Goal: Task Accomplishment & Management: Manage account settings

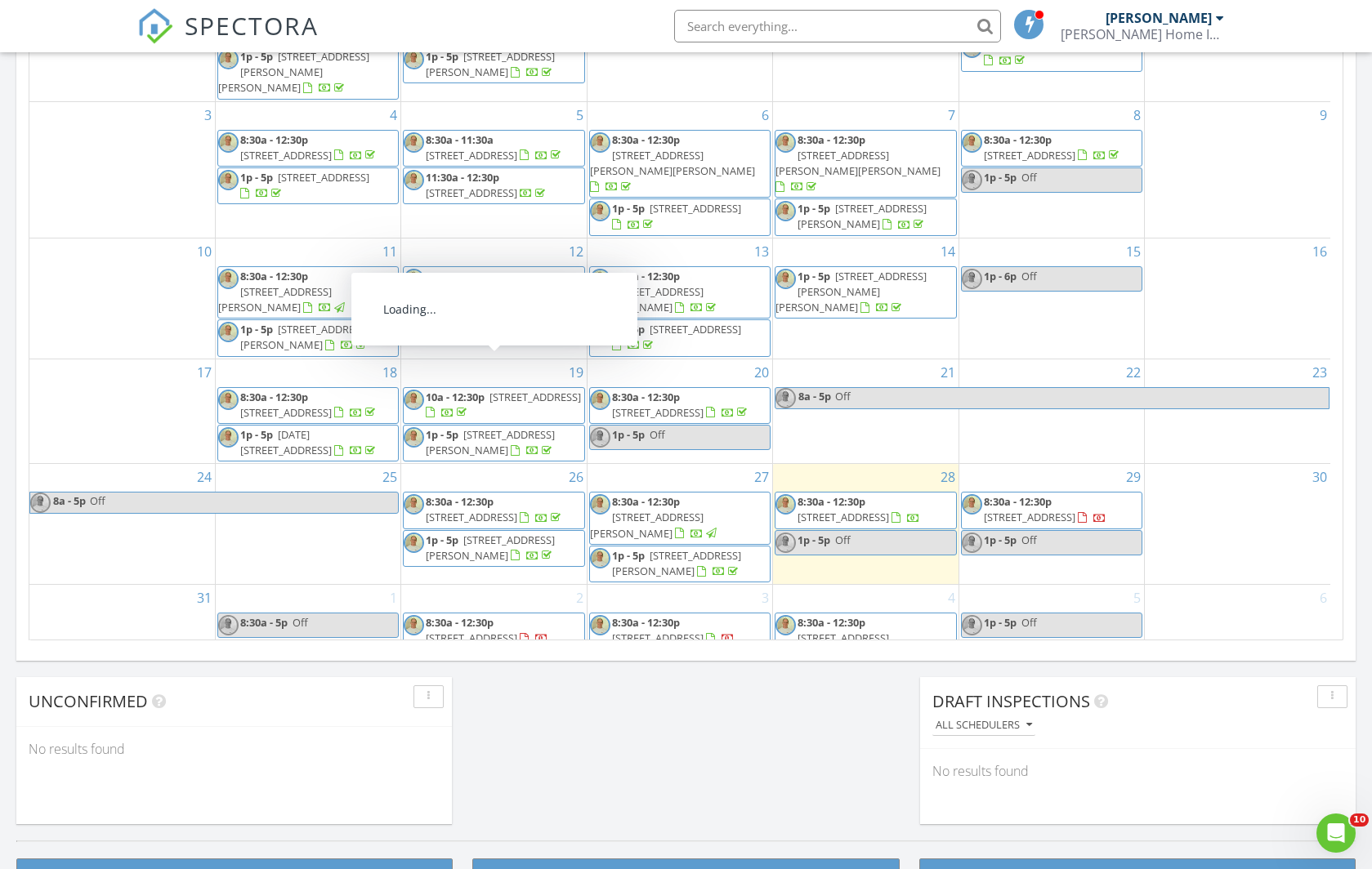
scroll to position [861, 0]
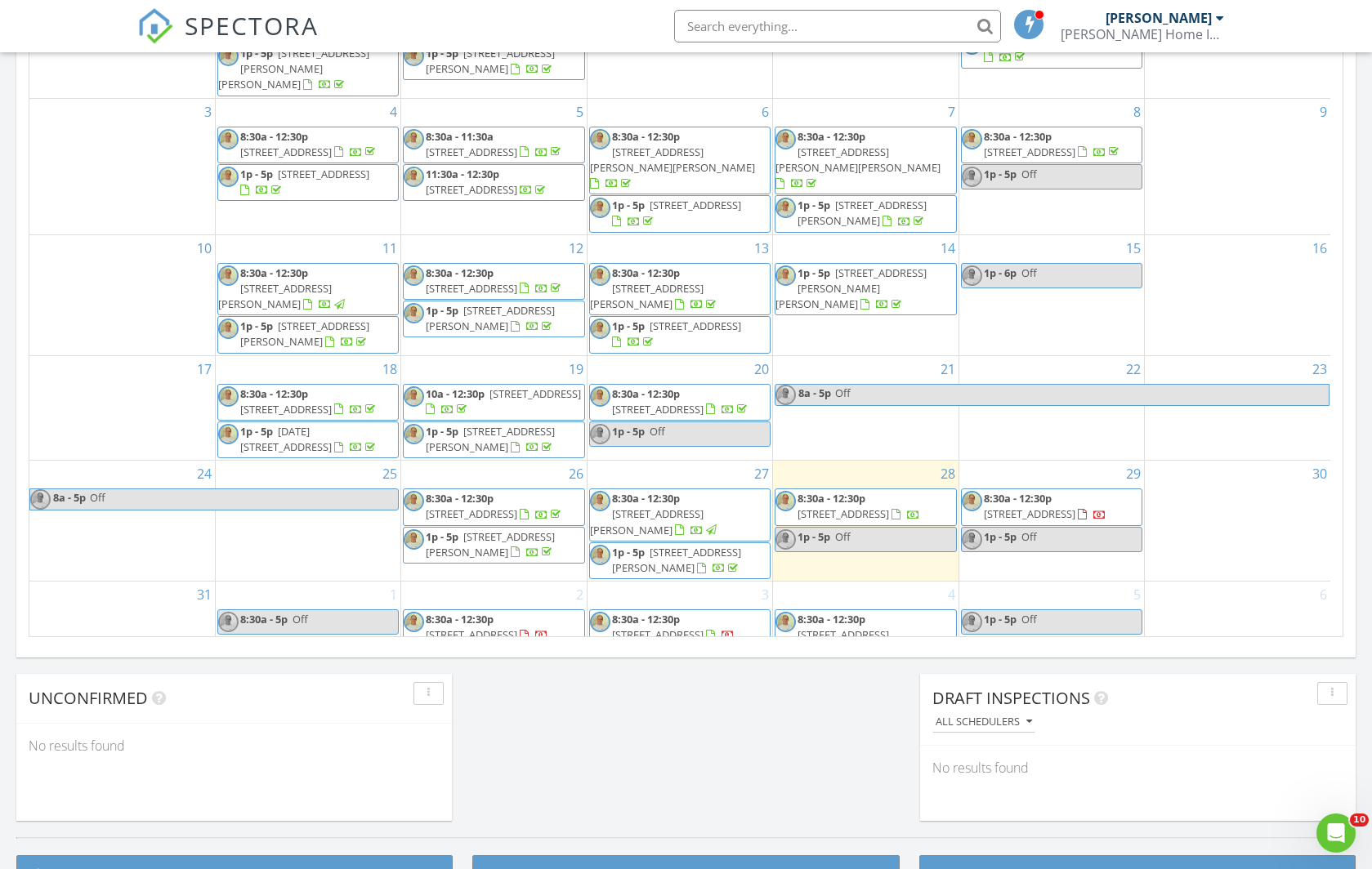
click at [1073, 610] on link "1p - 5p Off" at bounding box center [1051, 622] width 181 height 25
select select "8"
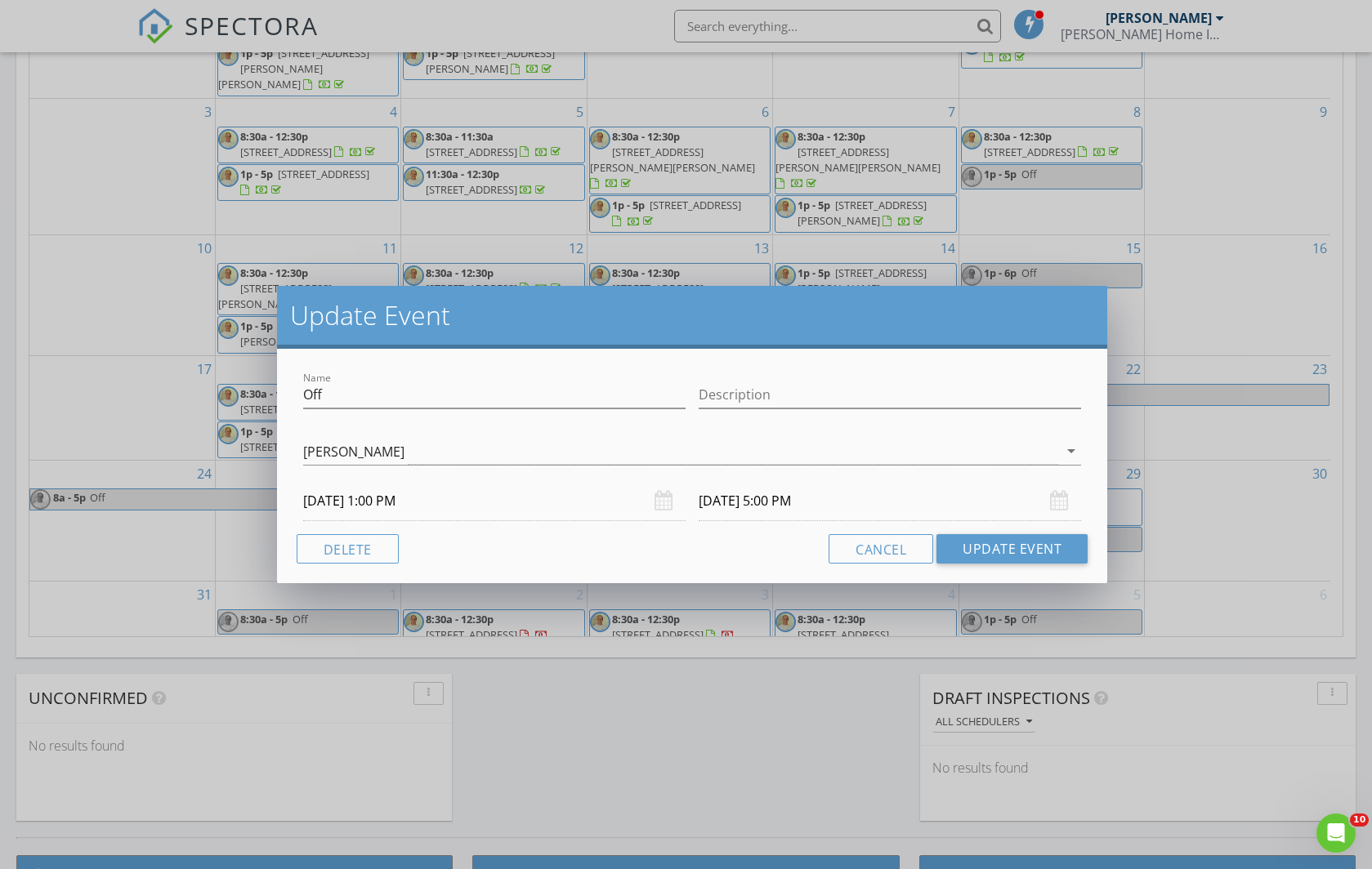
click at [343, 503] on input "09/05/2025 1:00 PM" at bounding box center [494, 501] width 382 height 40
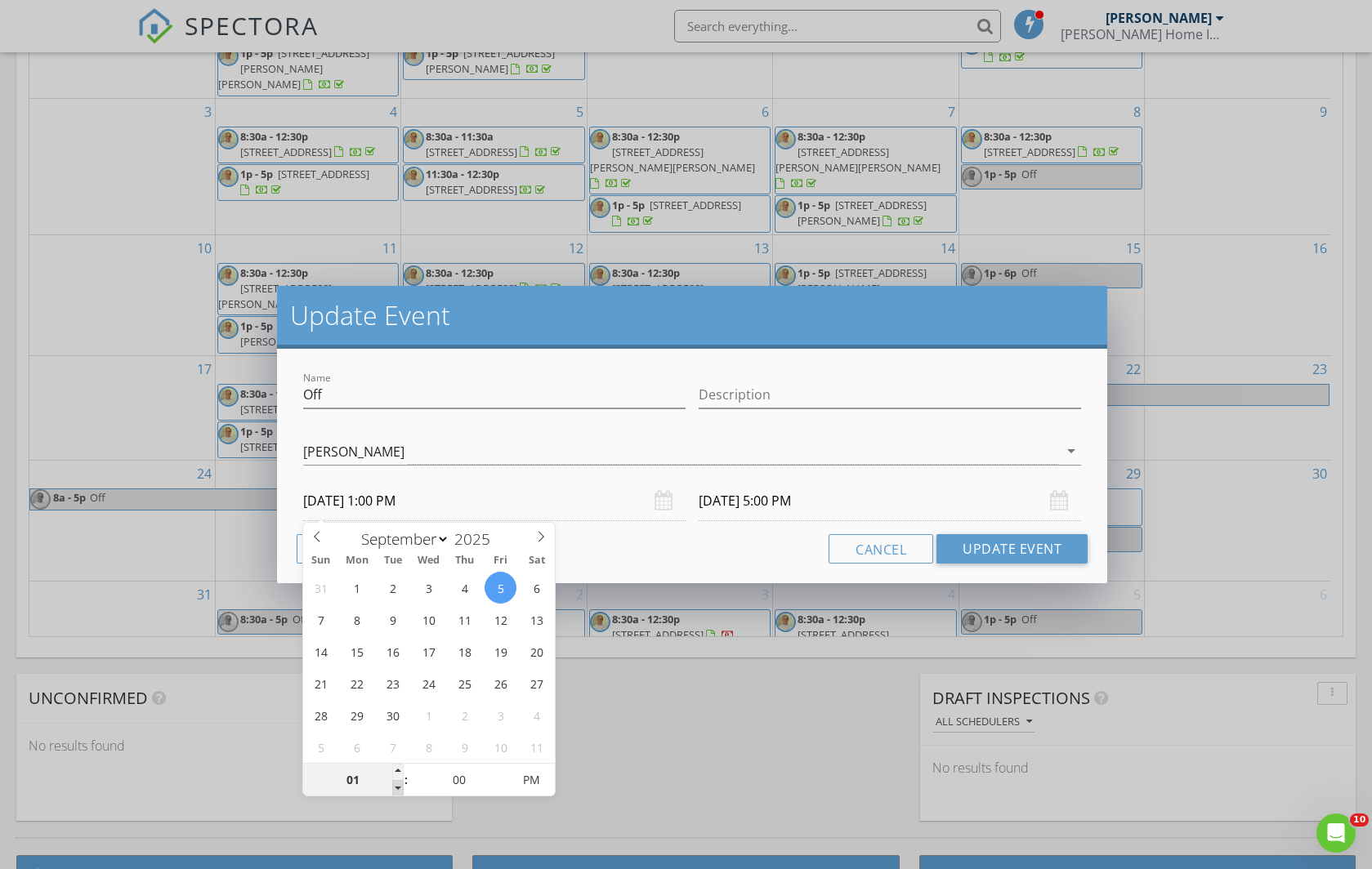
type input "12"
type input "09/05/2025 12:00 PM"
click at [395, 786] on span at bounding box center [398, 788] width 11 height 16
type input "11"
type input "09/05/2025 11:00 AM"
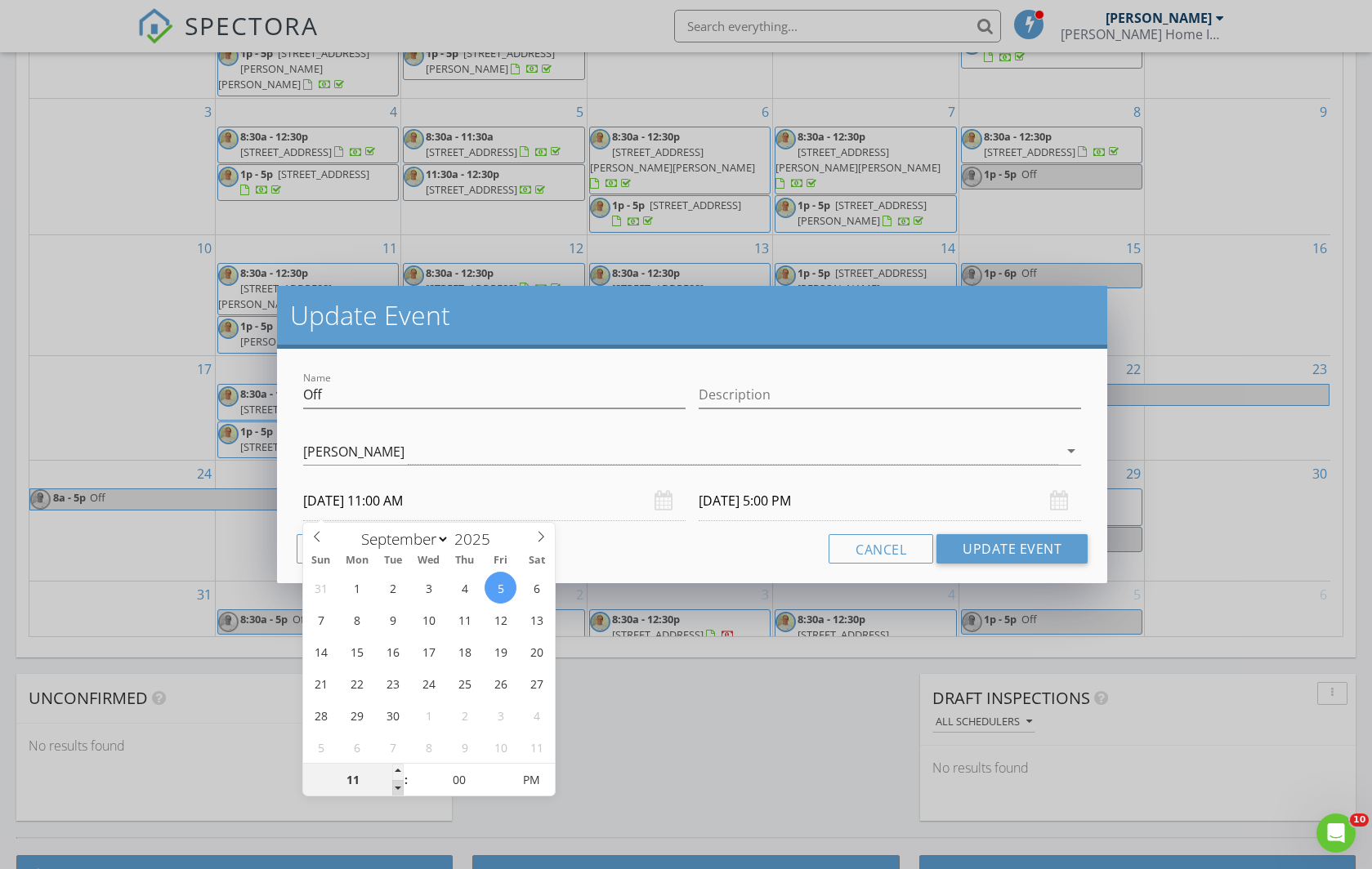
click at [395, 786] on span at bounding box center [398, 788] width 11 height 16
type input "10"
type input "09/05/2025 10:00 AM"
click at [395, 786] on span at bounding box center [398, 788] width 11 height 16
type input "09"
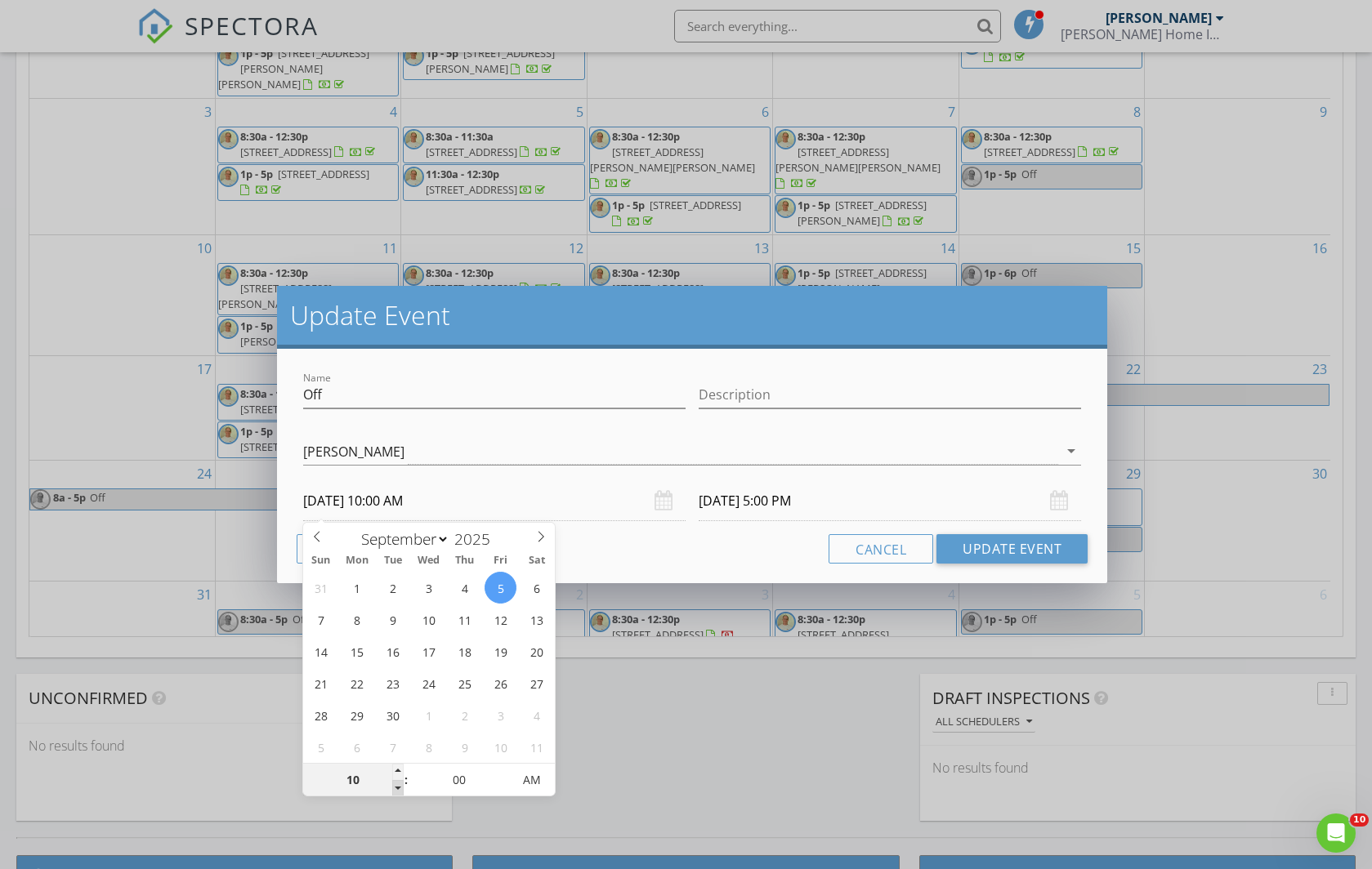
type input "09/05/2025 9:00 AM"
click at [395, 786] on span at bounding box center [398, 788] width 11 height 16
type input "08"
type input "09/05/2025 8:00 AM"
click at [395, 786] on span at bounding box center [398, 788] width 11 height 16
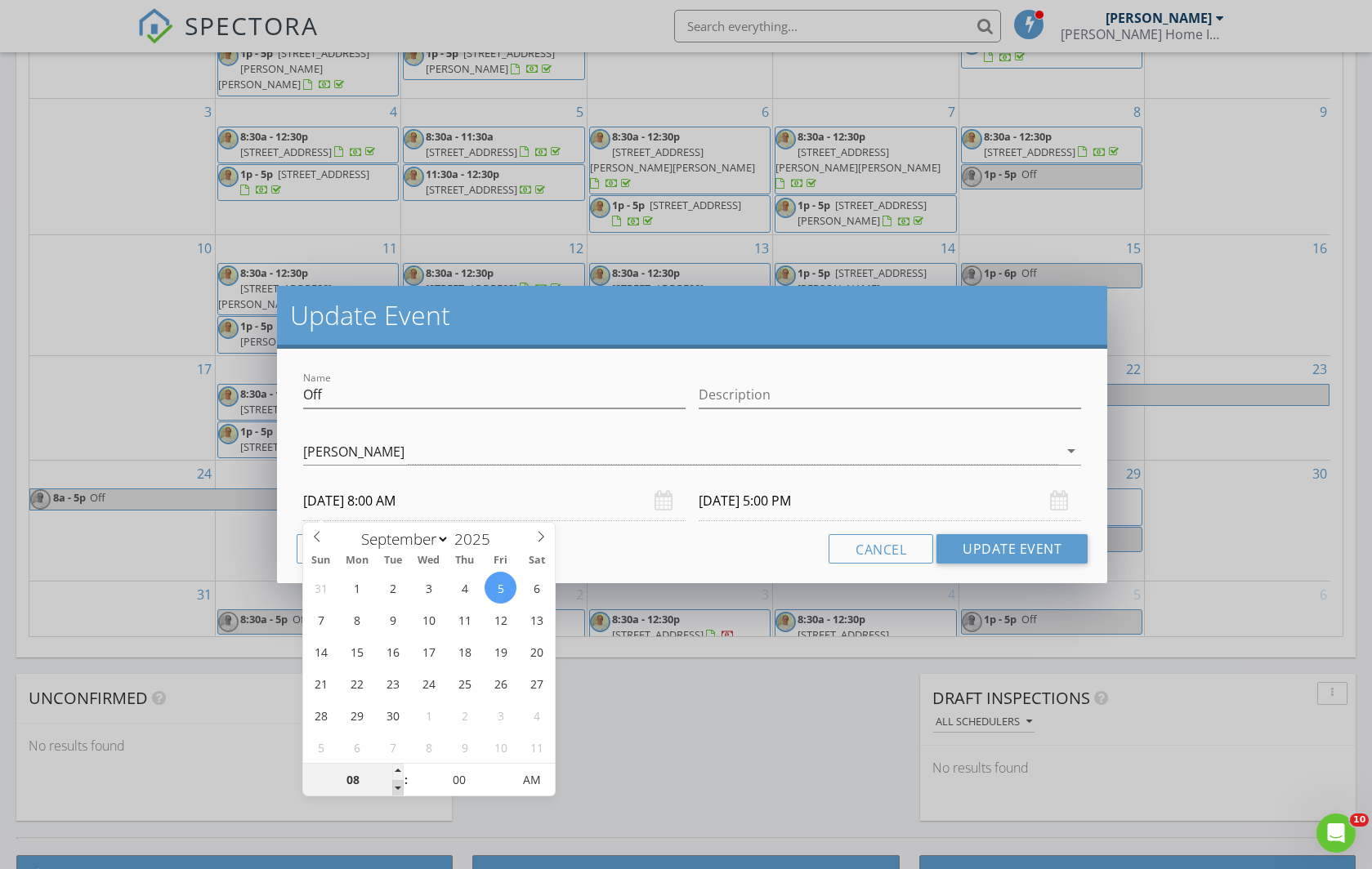
type input "07"
type input "09/05/2025 7:00 AM"
click at [395, 785] on span at bounding box center [398, 788] width 11 height 16
type input "09/05/2025 11:00 AM"
type input "08"
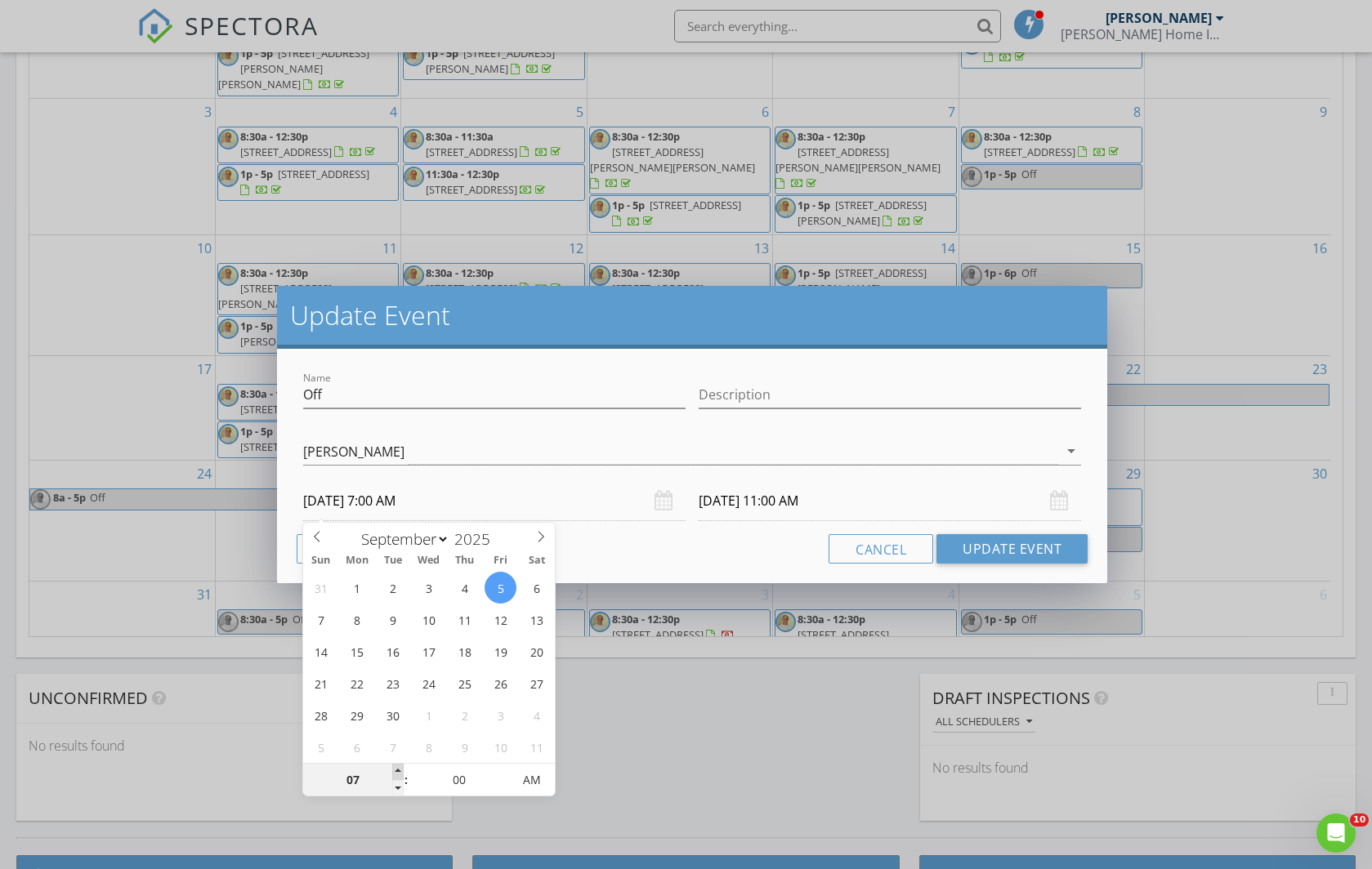
type input "09/05/2025 8:00 AM"
click at [398, 771] on span at bounding box center [398, 771] width 11 height 16
type input "09/05/2025 12:00 PM"
type input "05"
type input "09/05/2025 8:05 AM"
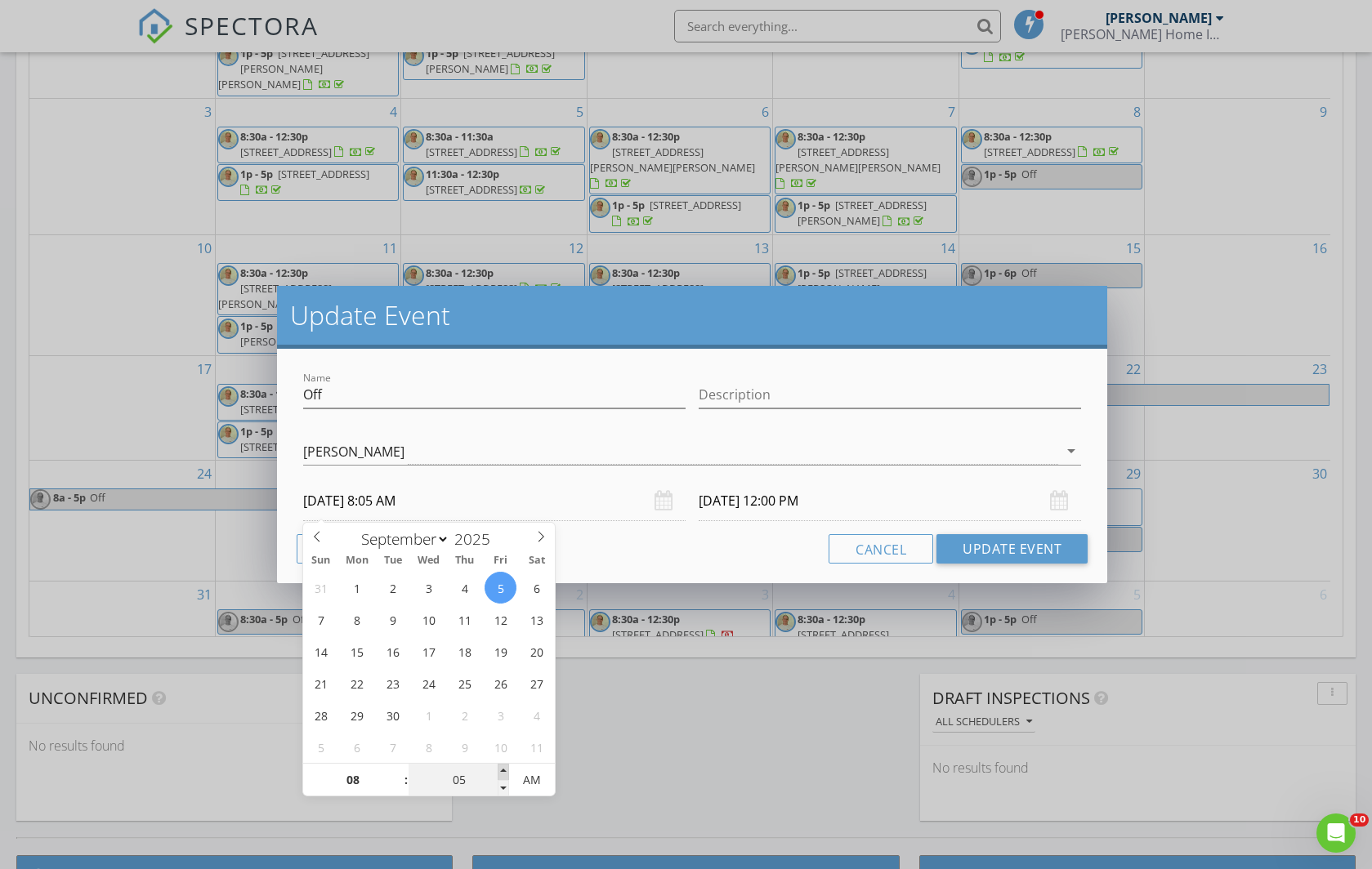
click at [506, 770] on span at bounding box center [504, 771] width 11 height 16
type input "10"
type input "09/05/2025 8:10 AM"
click at [506, 769] on span at bounding box center [504, 771] width 11 height 16
type input "15"
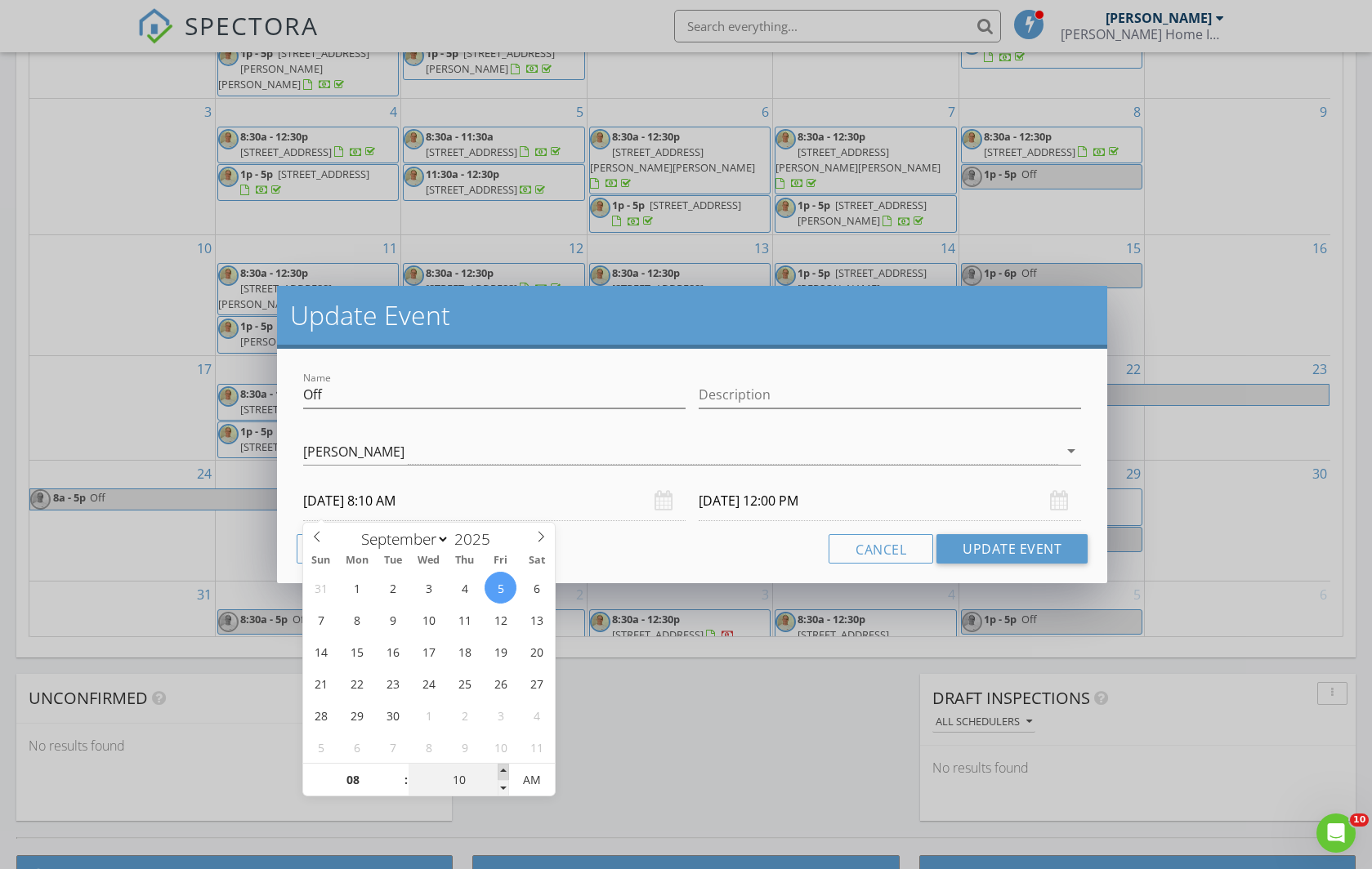
type input "09/05/2025 8:15 AM"
click at [506, 769] on span at bounding box center [504, 771] width 11 height 16
type input "20"
type input "09/05/2025 8:20 AM"
click at [506, 769] on span at bounding box center [504, 771] width 11 height 16
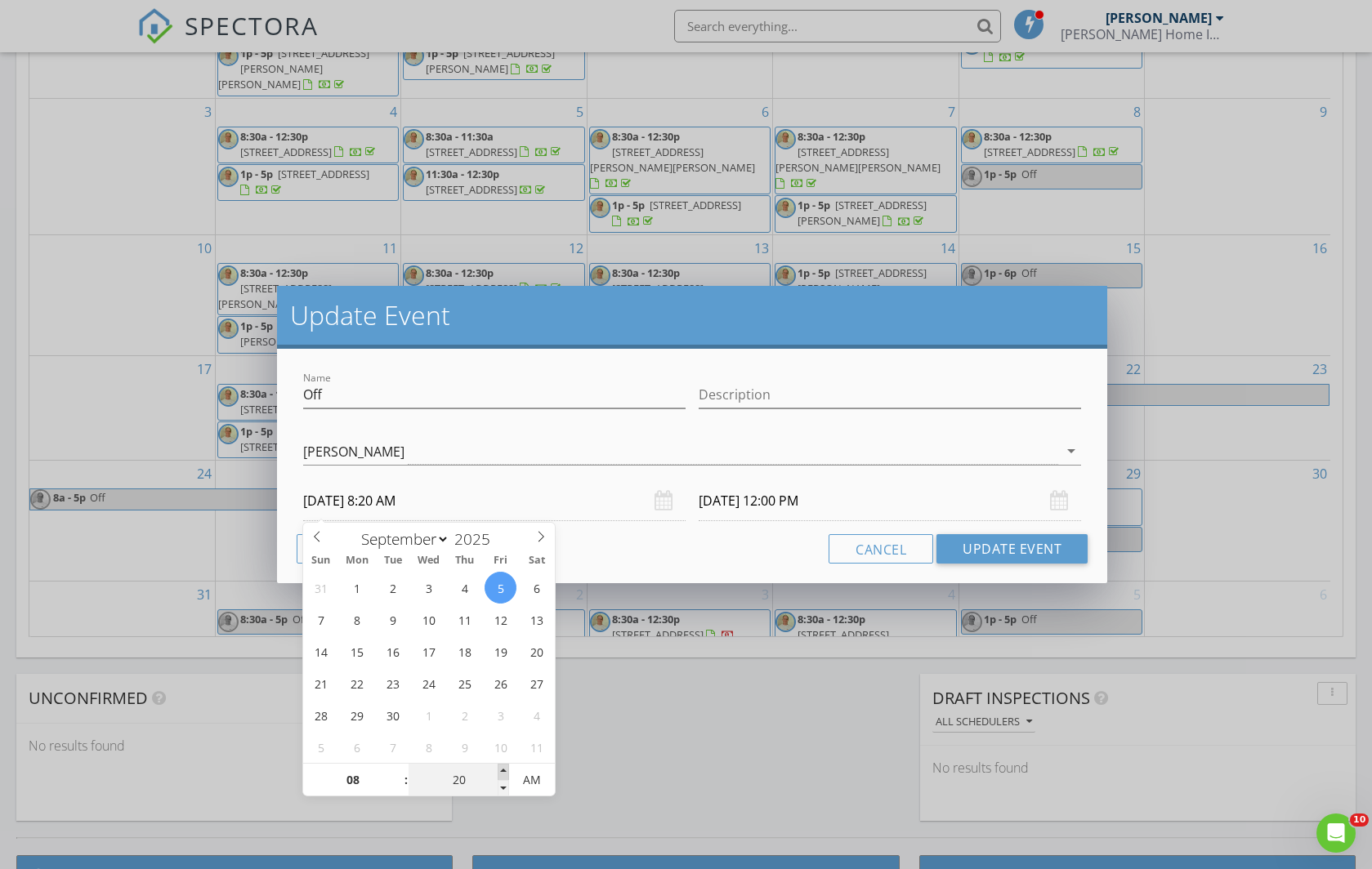
type input "25"
type input "09/05/2025 8:25 AM"
click at [506, 769] on span at bounding box center [504, 771] width 11 height 16
type input "30"
type input "09/05/2025 8:30 AM"
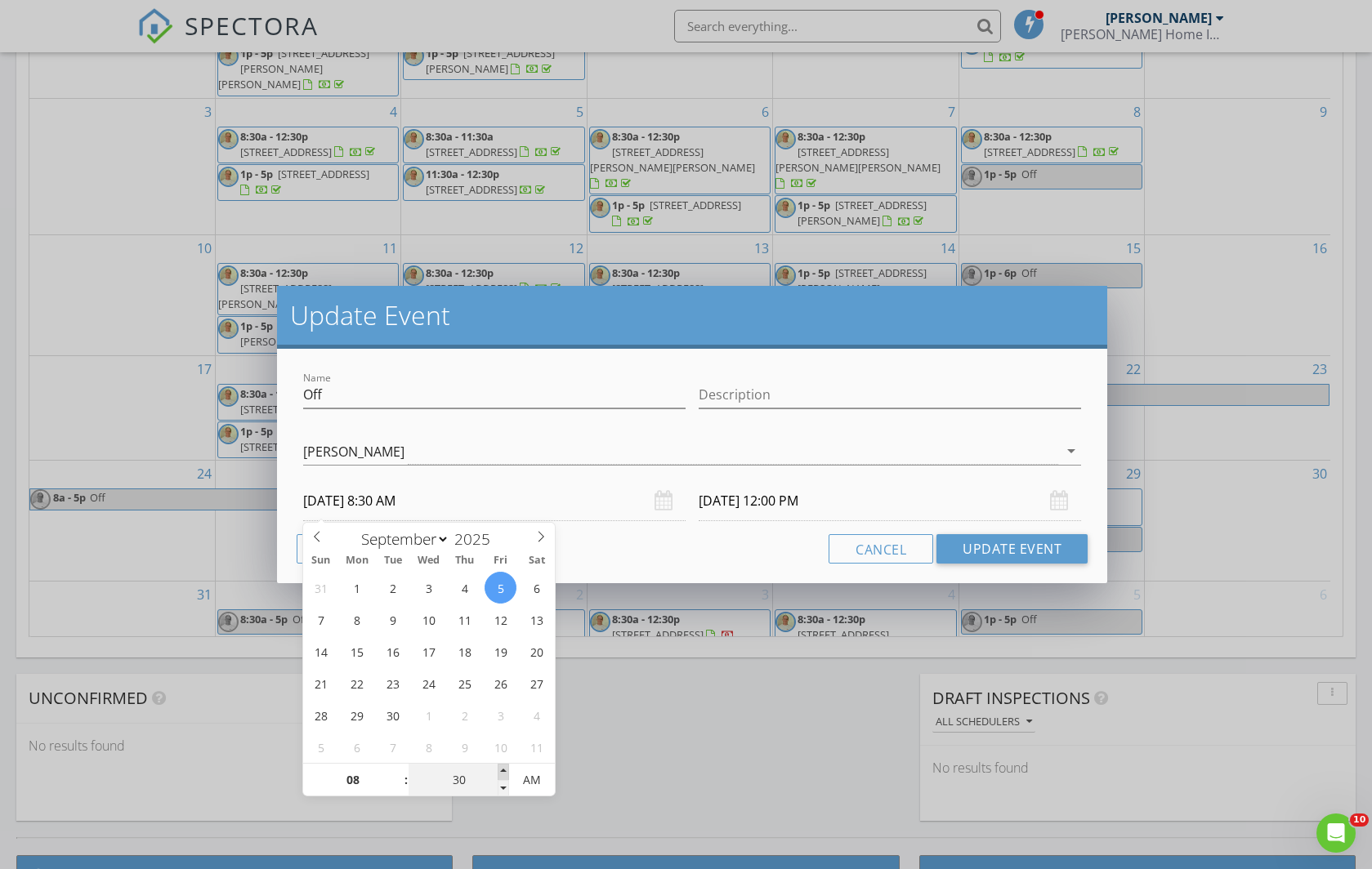
click at [506, 769] on span at bounding box center [504, 771] width 11 height 16
type input "30"
type input "09/05/2025 12:30 PM"
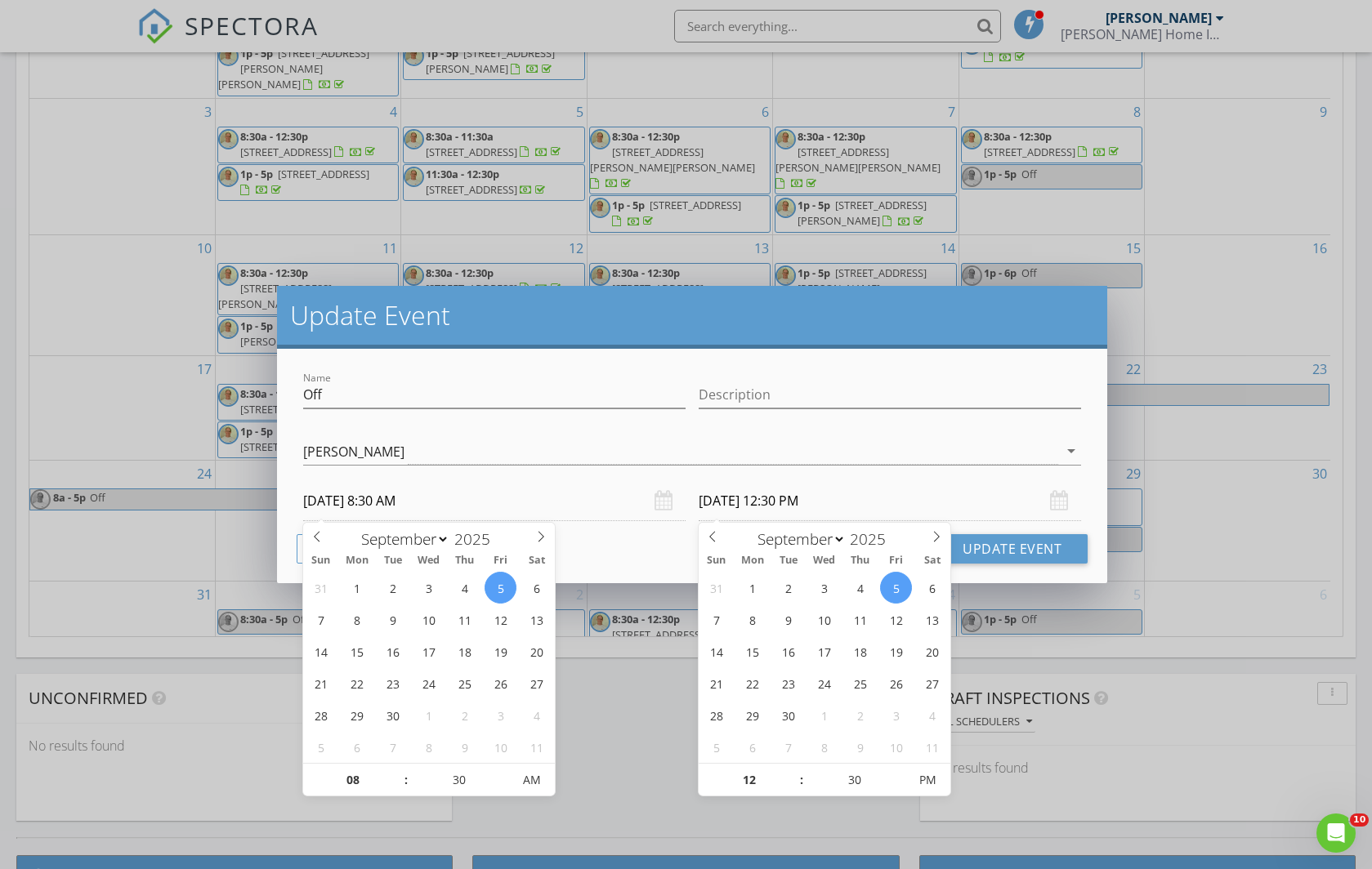
click at [762, 504] on input "09/05/2025 12:30 PM" at bounding box center [889, 501] width 382 height 40
click at [1025, 549] on button "Update Event" at bounding box center [1012, 548] width 151 height 30
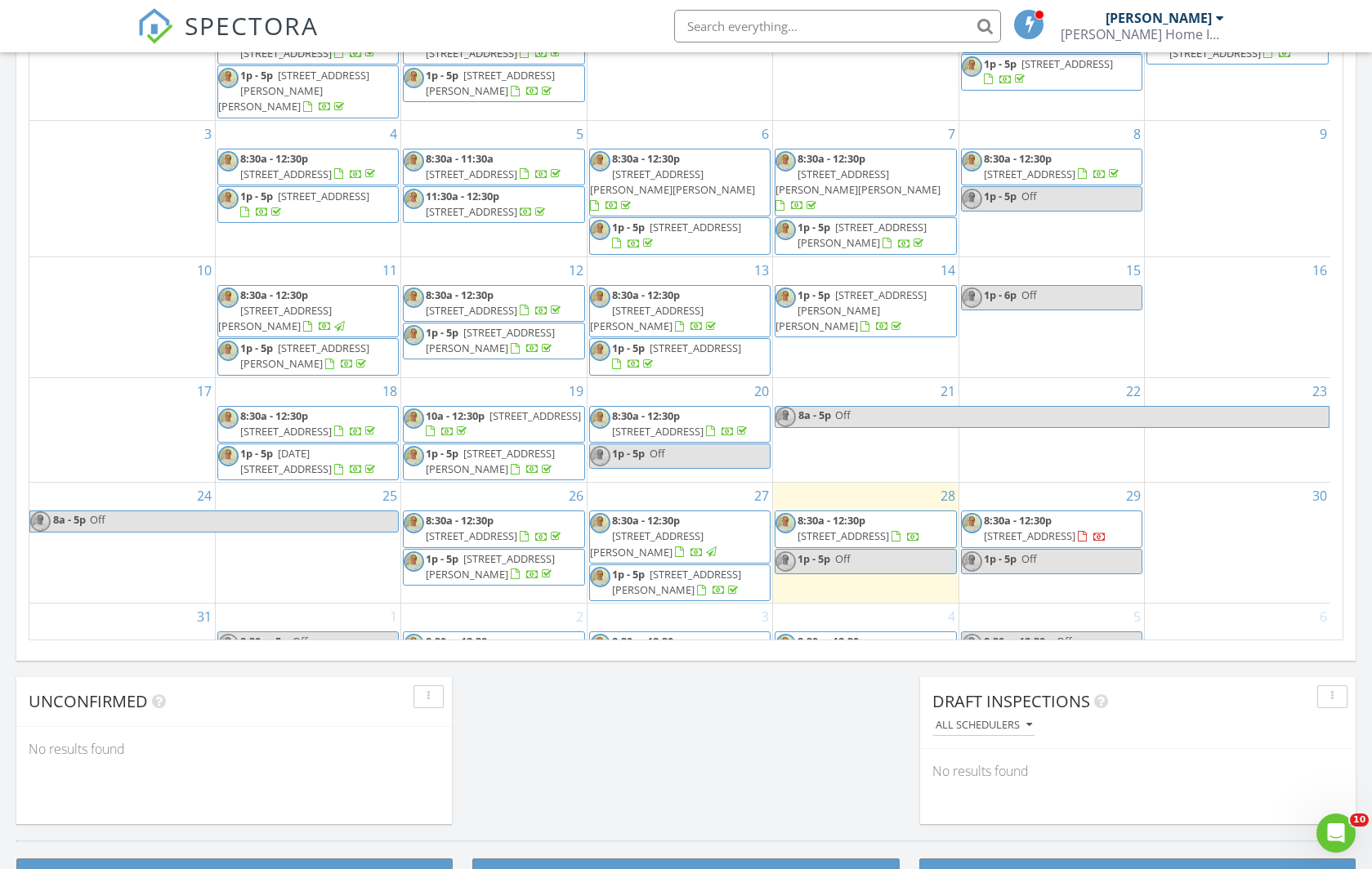
scroll to position [0, 0]
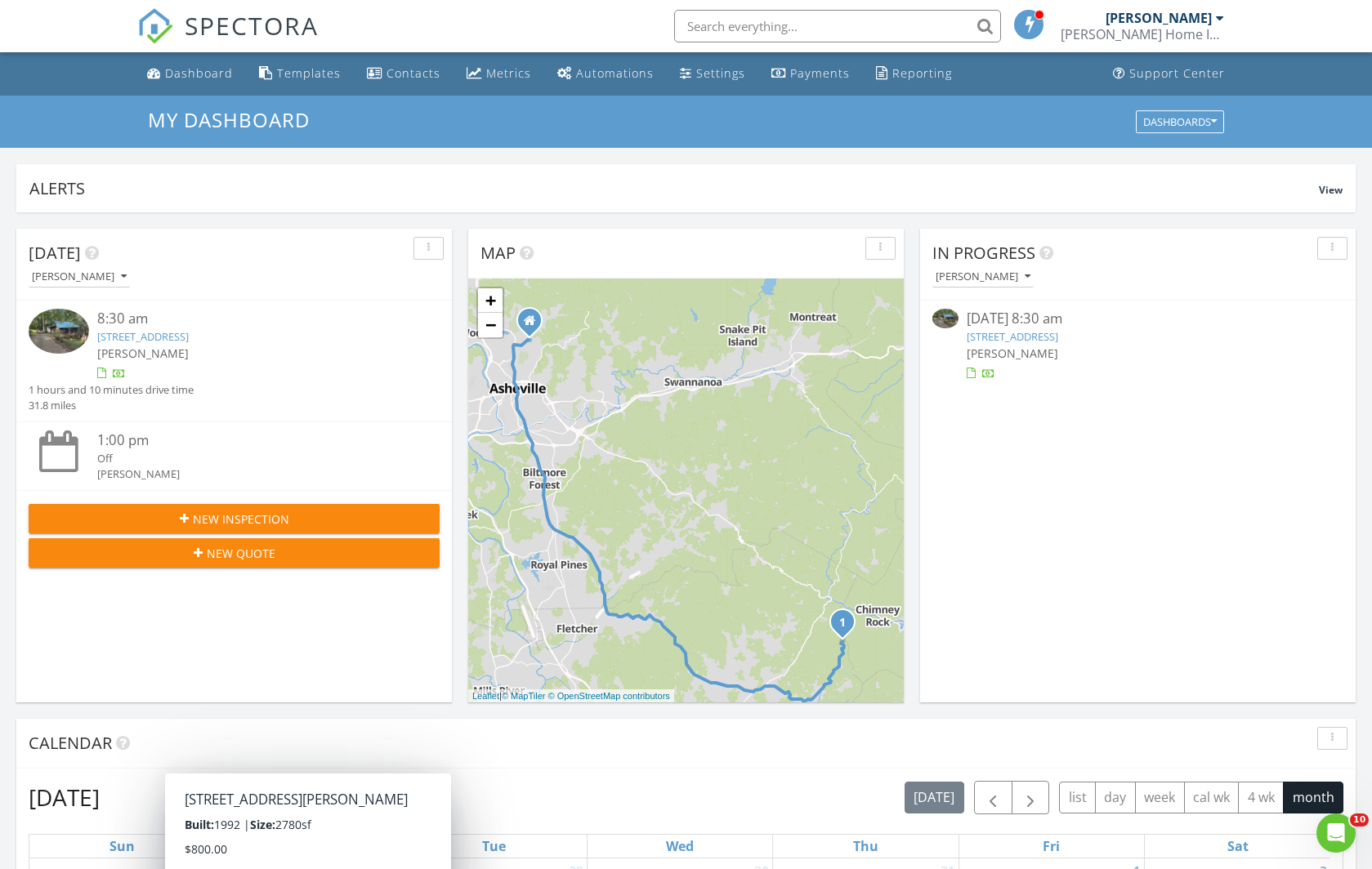
click at [186, 516] on icon "button" at bounding box center [184, 519] width 9 height 11
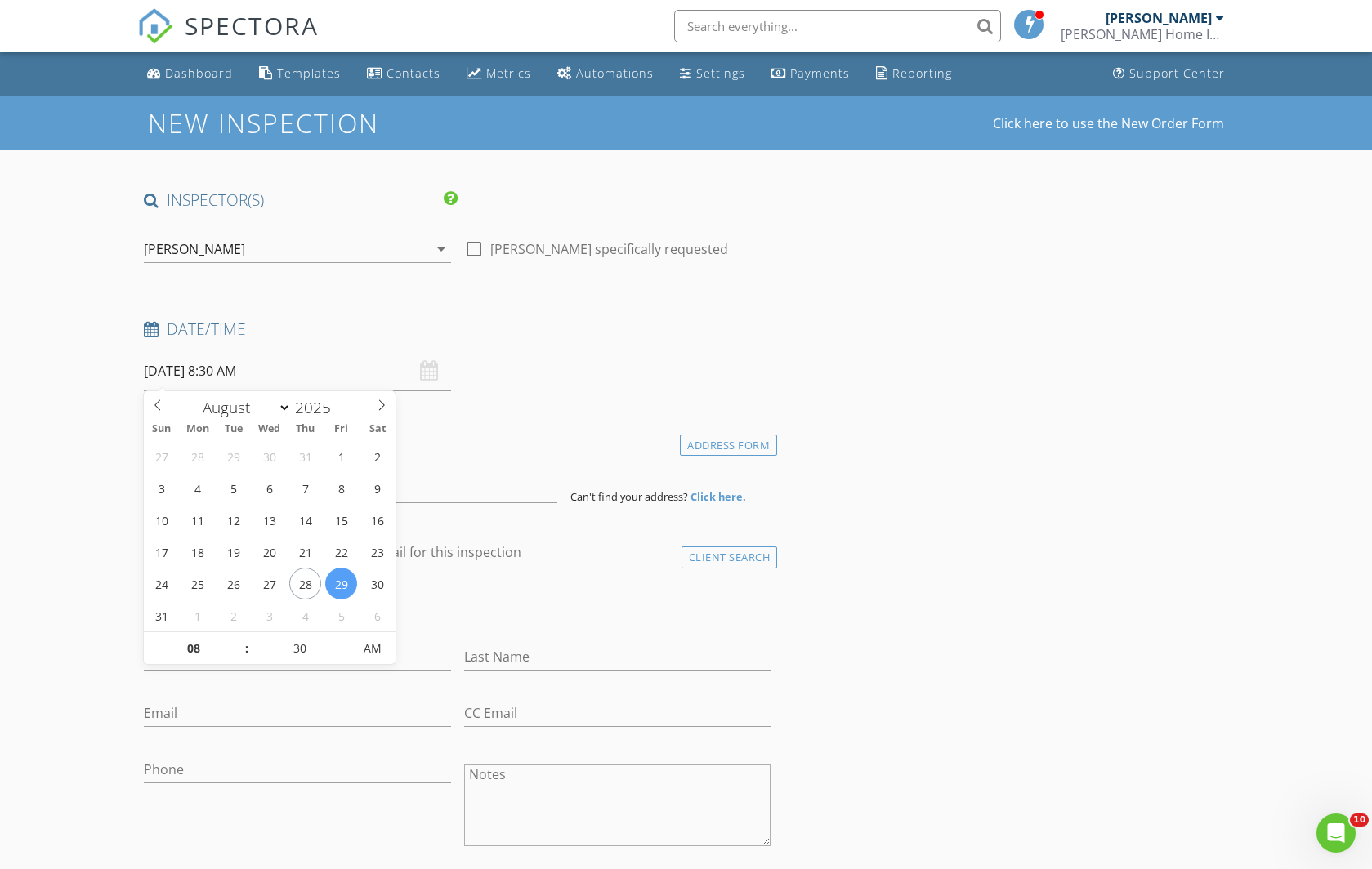
click at [200, 368] on input "08/29/2025 8:30 AM" at bounding box center [297, 371] width 307 height 40
select select "8"
type input "09/05/2025 8:30 AM"
type input "09"
type input "09/05/2025 9:30 AM"
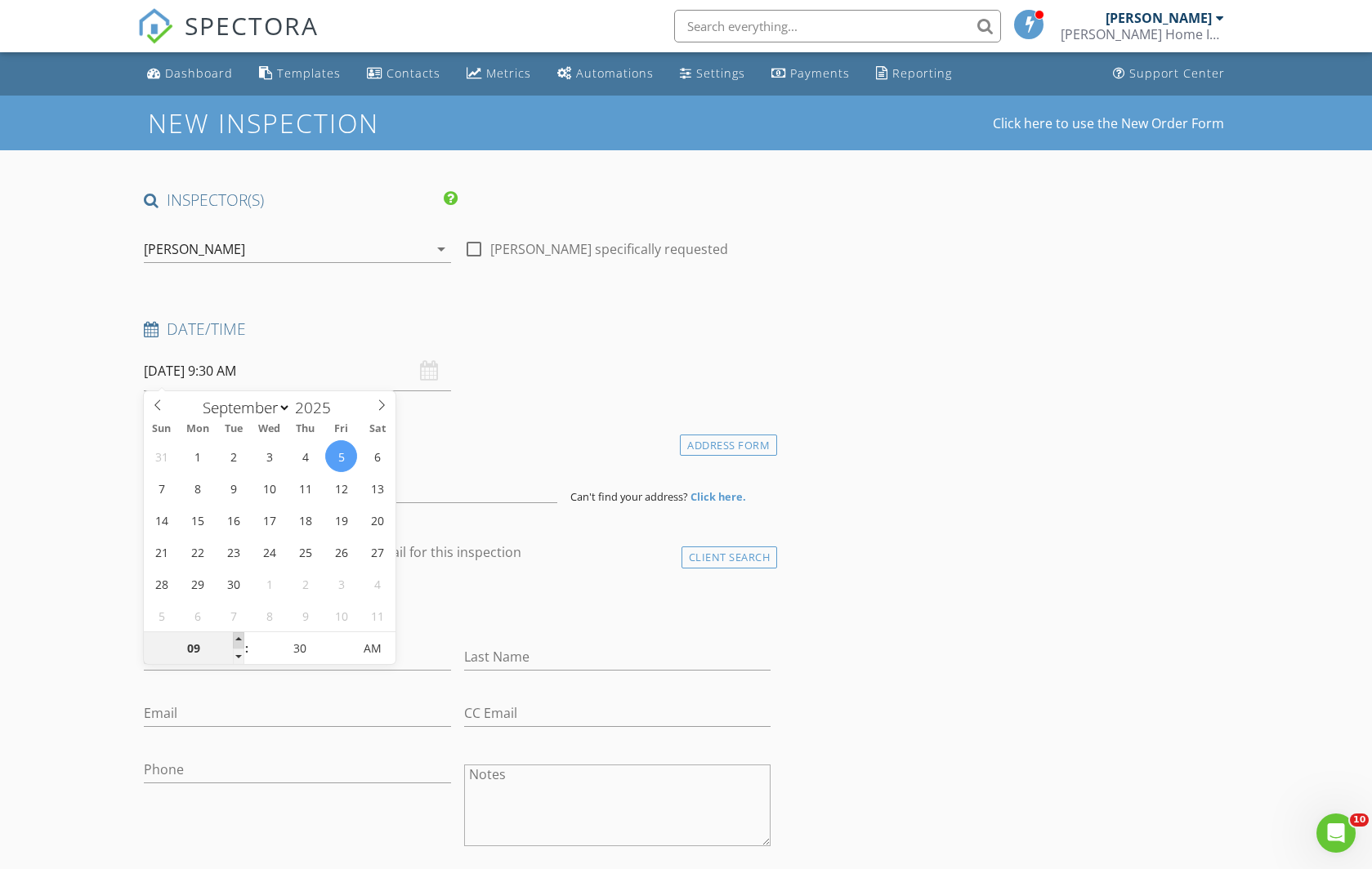
click at [236, 635] on span at bounding box center [238, 640] width 11 height 16
type input "10"
type input "09/05/2025 10:30 AM"
click at [236, 635] on span at bounding box center [238, 640] width 11 height 16
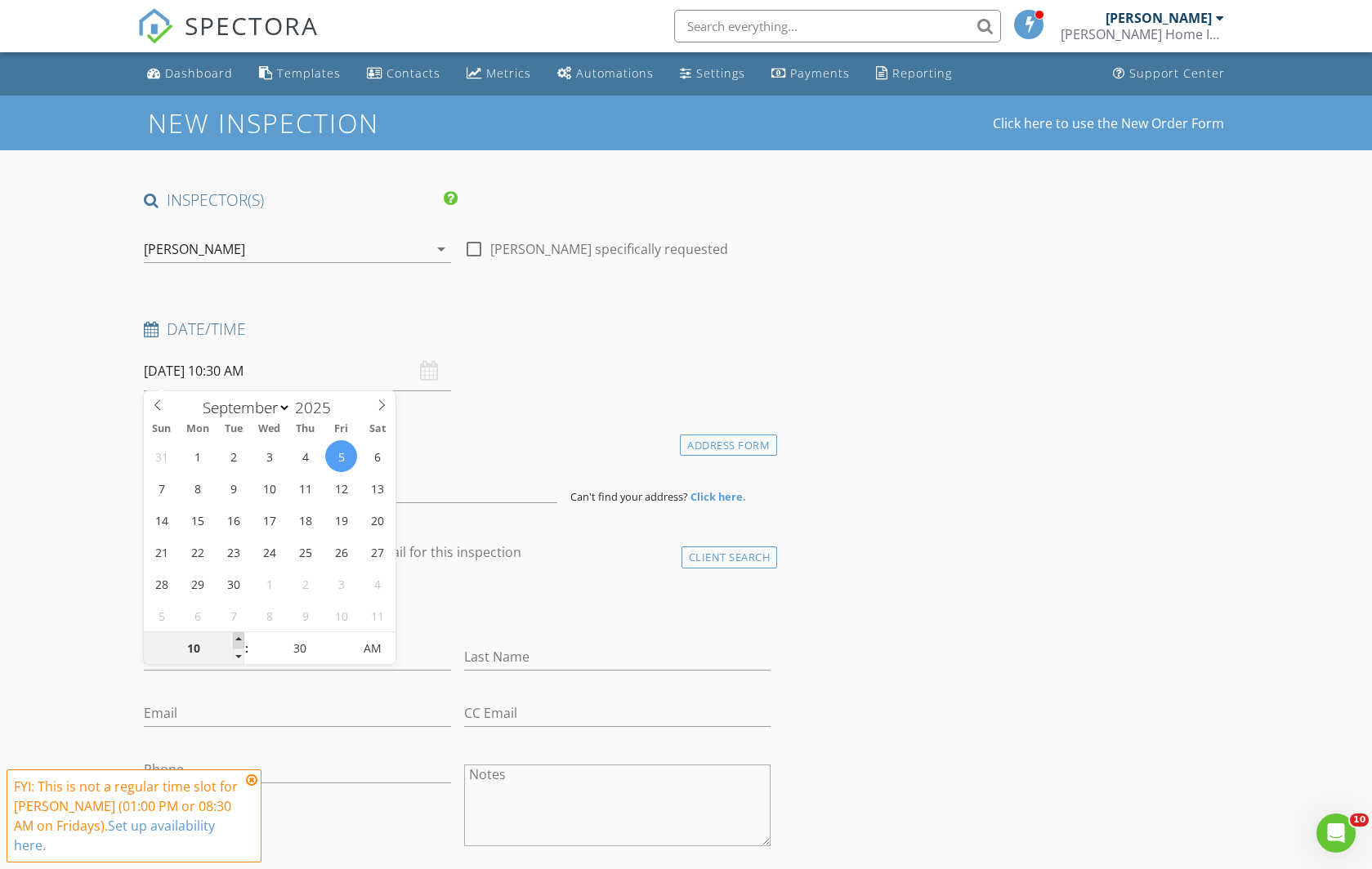
type input "11"
type input "09/05/2025 11:30 AM"
click at [236, 635] on span at bounding box center [238, 640] width 11 height 16
type input "12"
type input "[DATE] 12:30 PM"
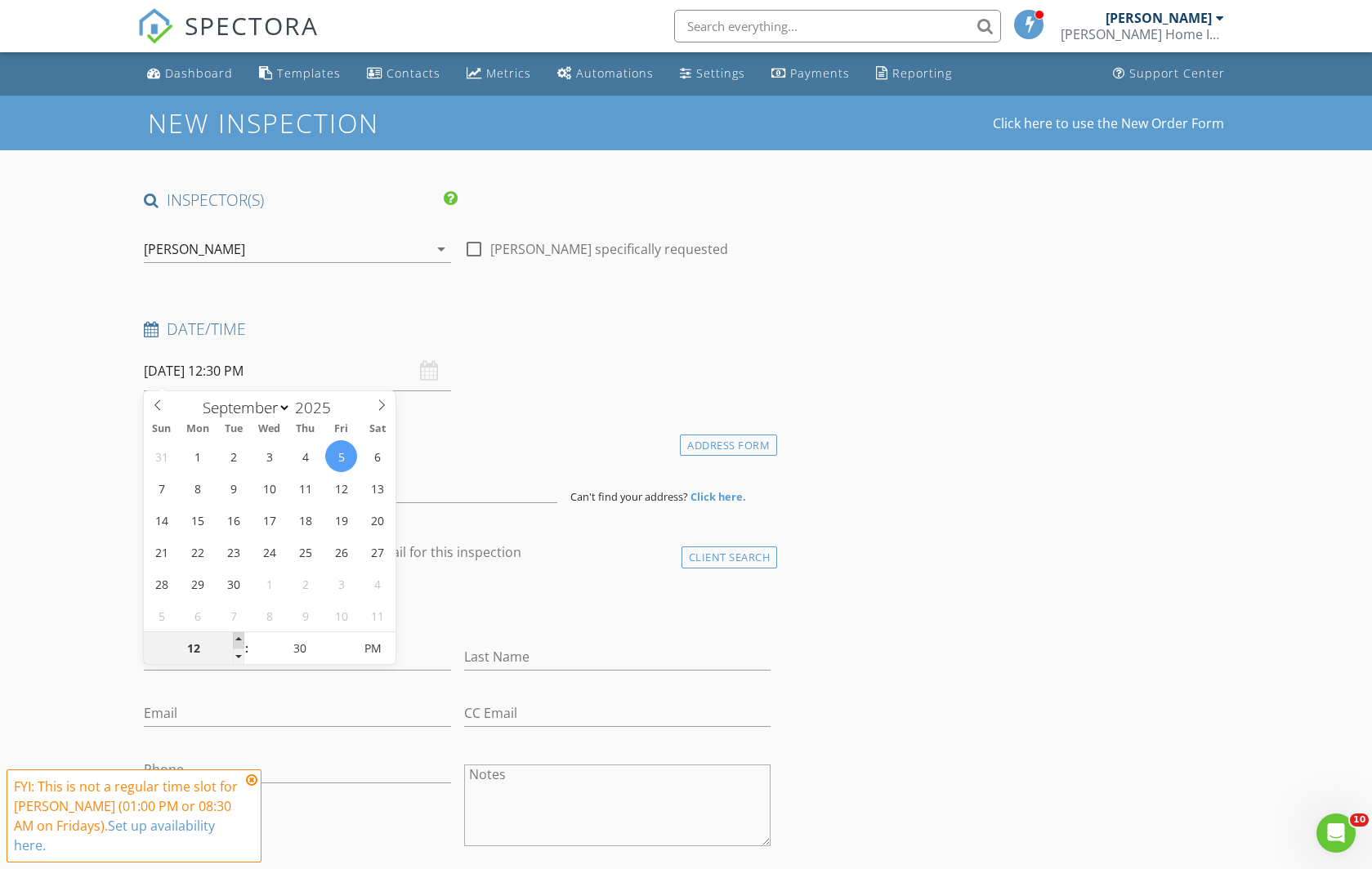
click at [236, 635] on span at bounding box center [238, 640] width 11 height 16
type input "01"
type input "09/05/2025 1:30 PM"
click at [236, 635] on span at bounding box center [238, 640] width 11 height 16
type input "25"
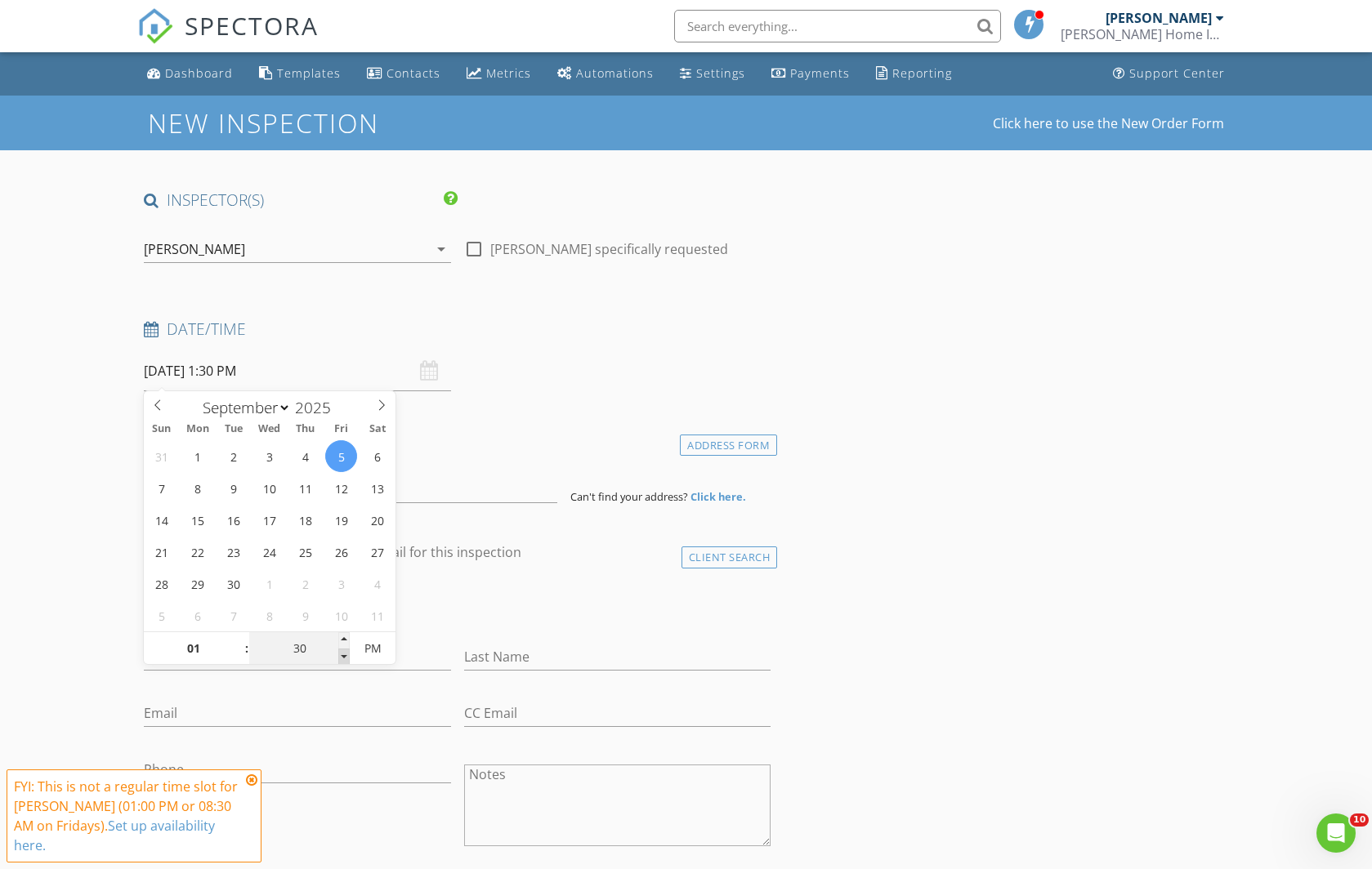
type input "09/05/2025 1:25 PM"
click at [345, 653] on span at bounding box center [344, 657] width 11 height 16
type input "20"
type input "09/05/2025 1:20 PM"
click at [344, 653] on span at bounding box center [344, 657] width 11 height 16
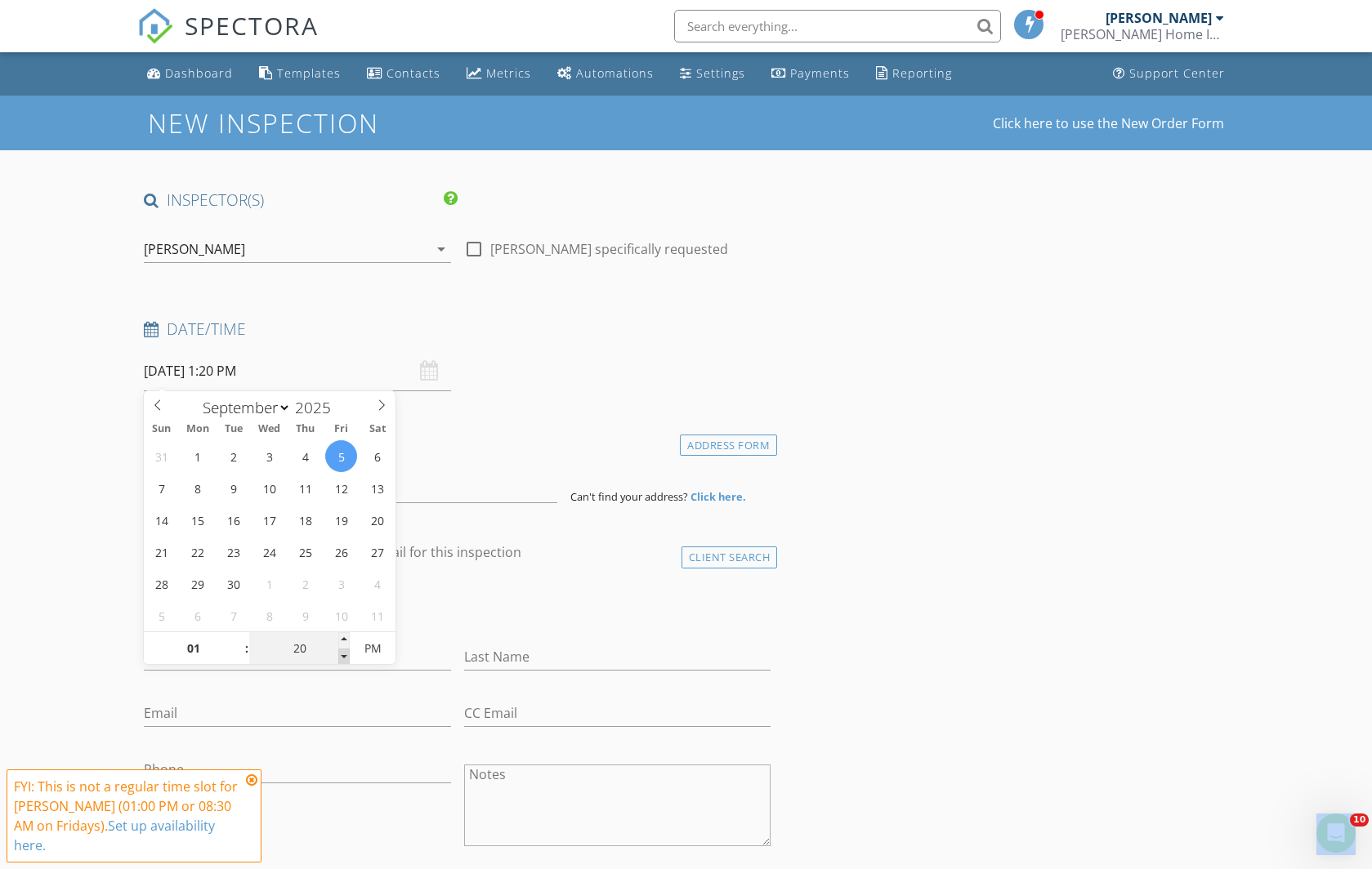
type input "15"
type input "09/05/2025 1:15 PM"
click at [343, 652] on span at bounding box center [344, 657] width 11 height 16
type input "10"
type input "09/05/2025 1:10 PM"
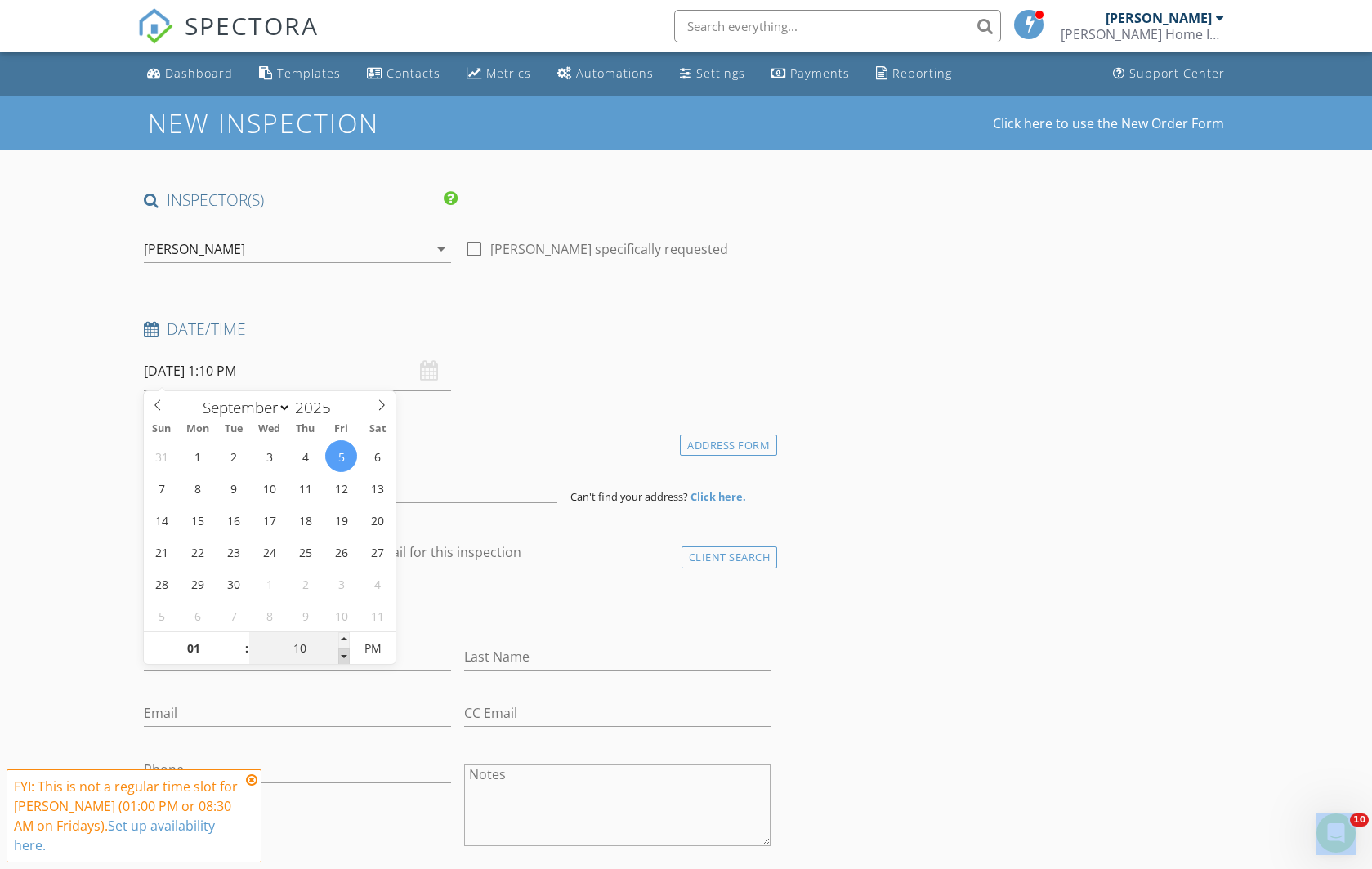
click at [343, 651] on span at bounding box center [344, 657] width 11 height 16
type input "05"
type input "09/05/2025 1:05 PM"
click at [343, 649] on span at bounding box center [344, 657] width 11 height 16
type input "00"
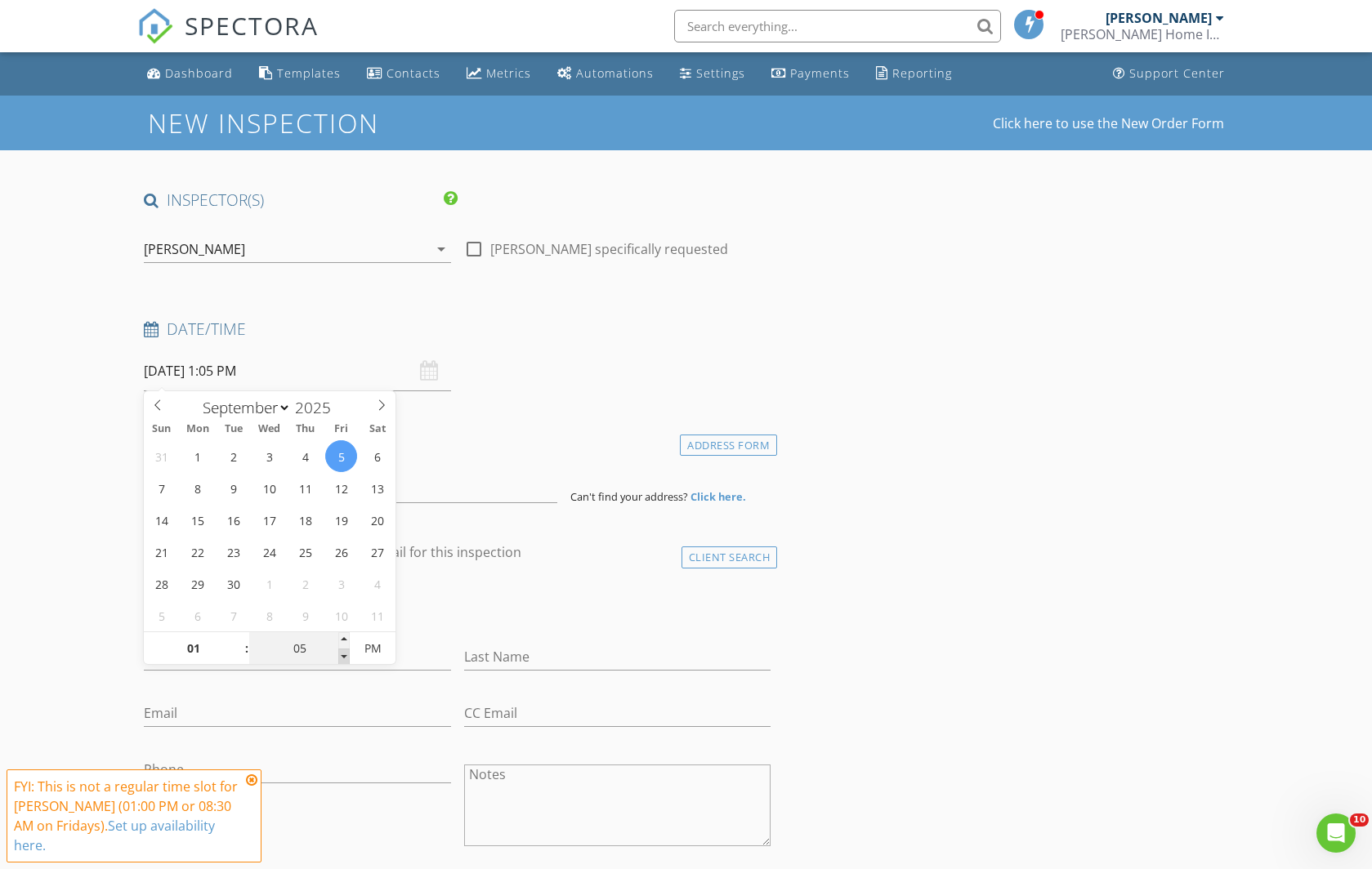
type input "09/05/2025 1:00 PM"
click at [343, 649] on span at bounding box center [344, 657] width 11 height 16
click at [526, 592] on div "check_box_outline_blank Client is a Company/Organization" at bounding box center [457, 609] width 627 height 42
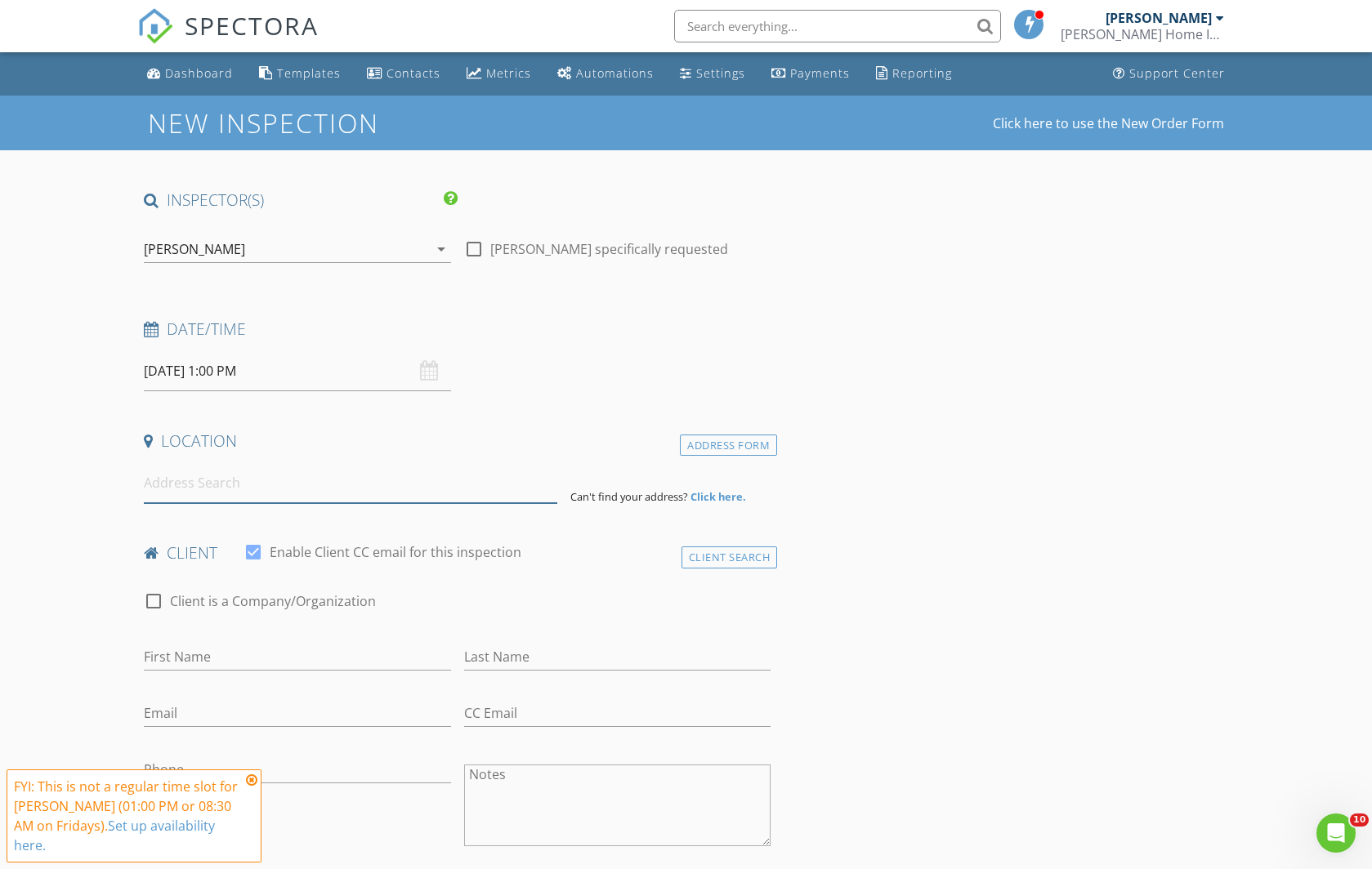
click at [207, 479] on input at bounding box center [350, 483] width 414 height 40
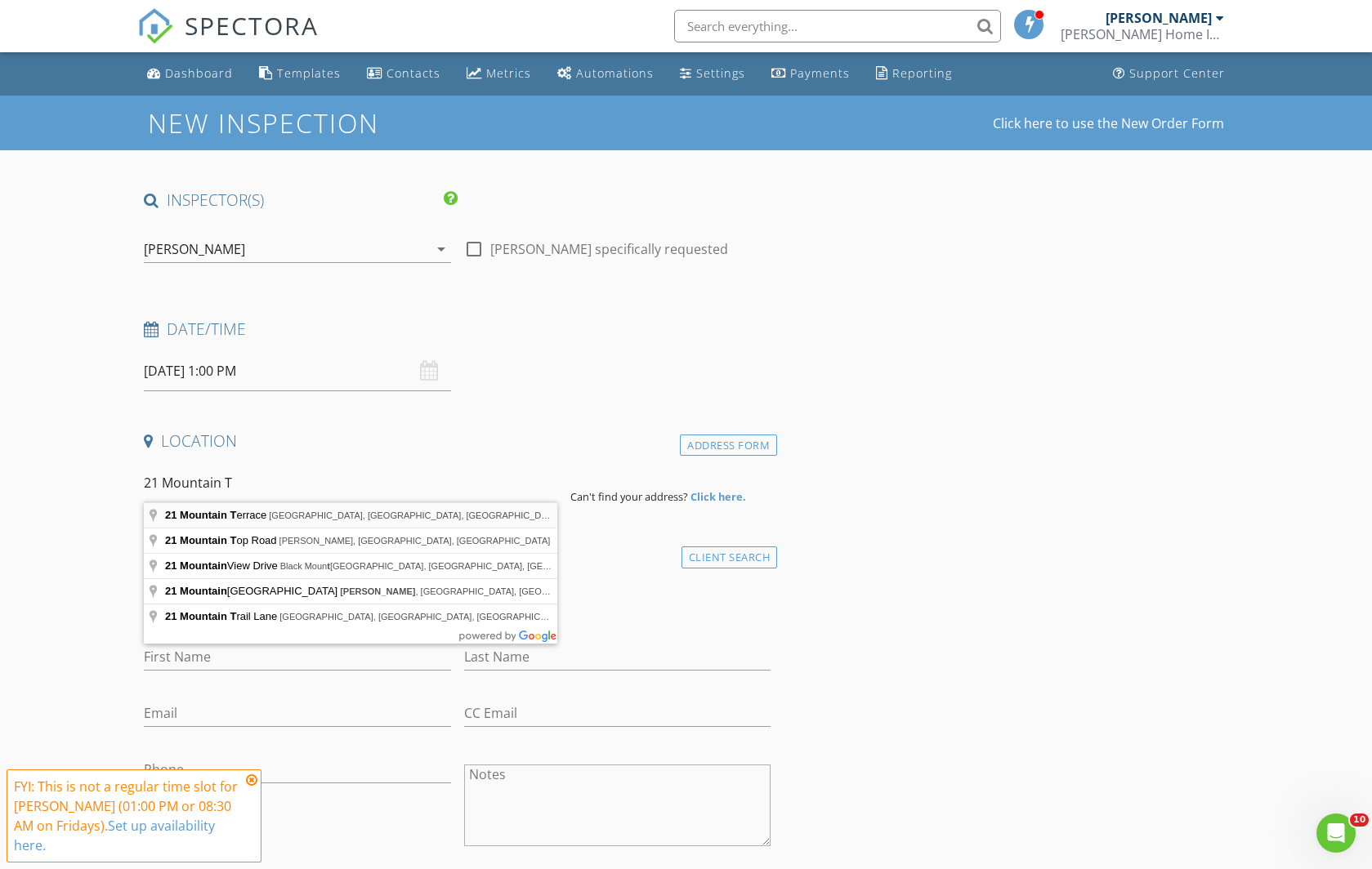
type input "21 Mountain Terrace, Asheville, NC, USA"
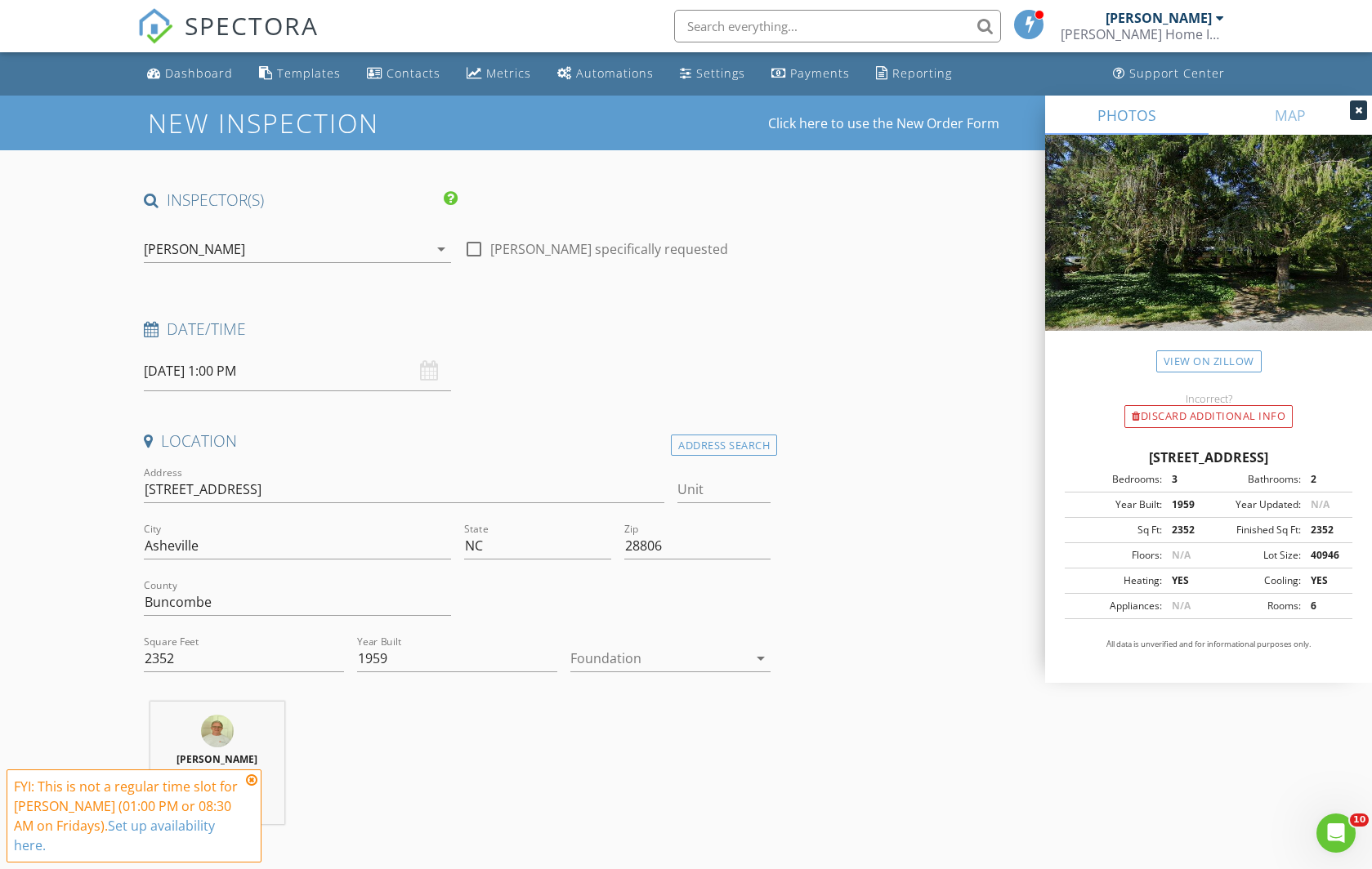
click at [254, 787] on icon at bounding box center [252, 780] width 11 height 13
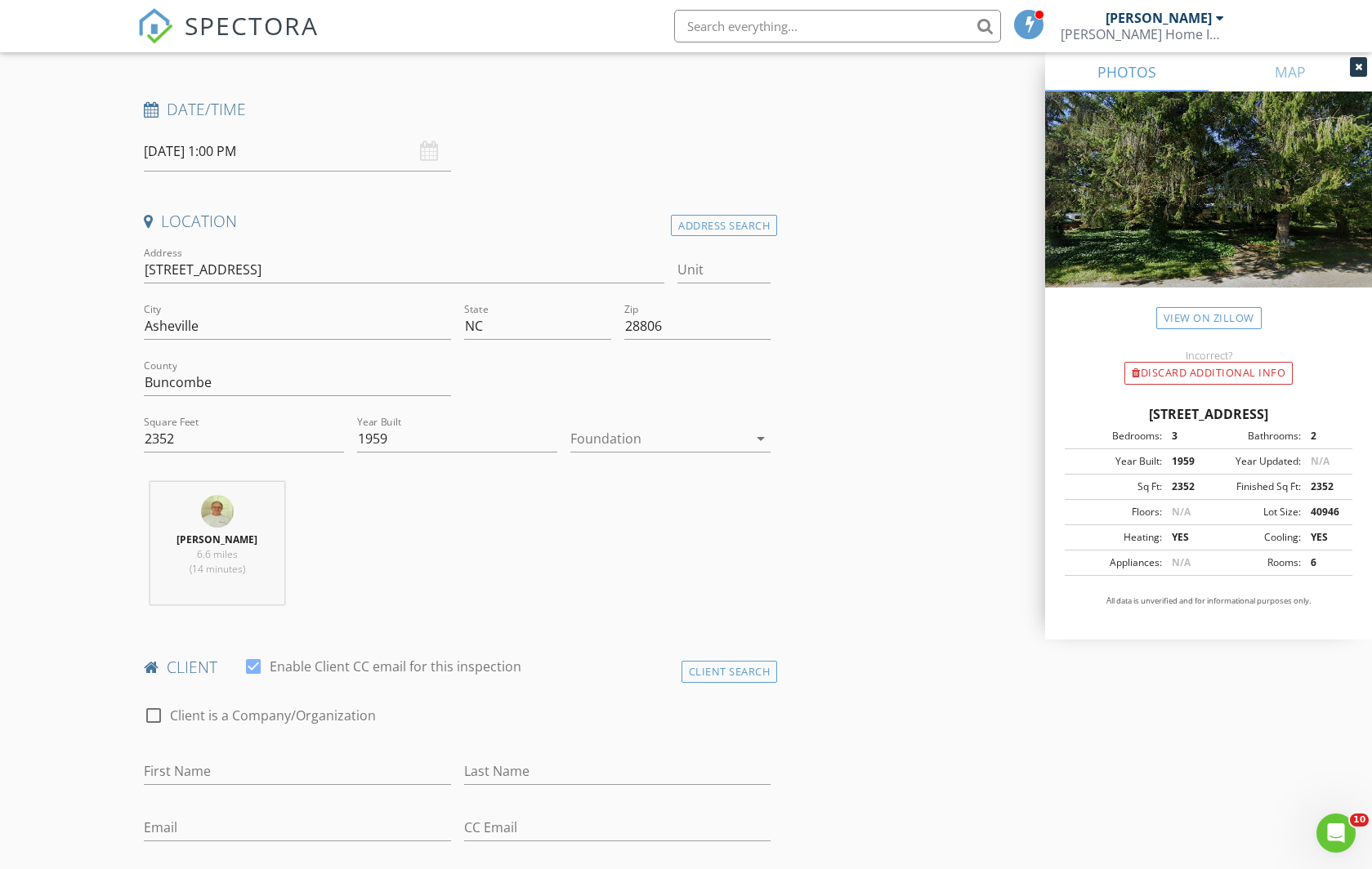
scroll to position [270, 0]
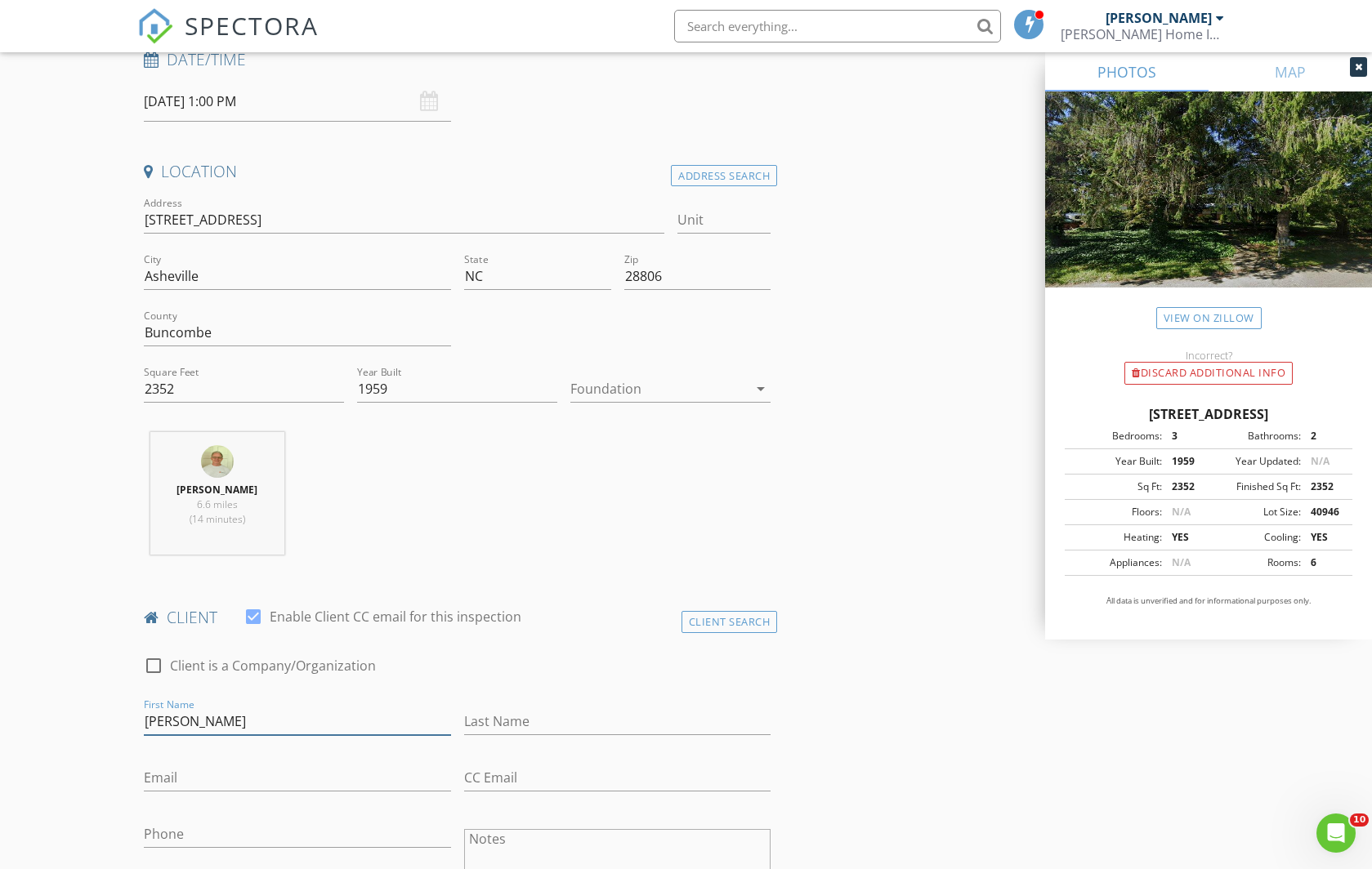
type input "Katie"
type input "Senechal"
type input "katiesenechal@gmail.com"
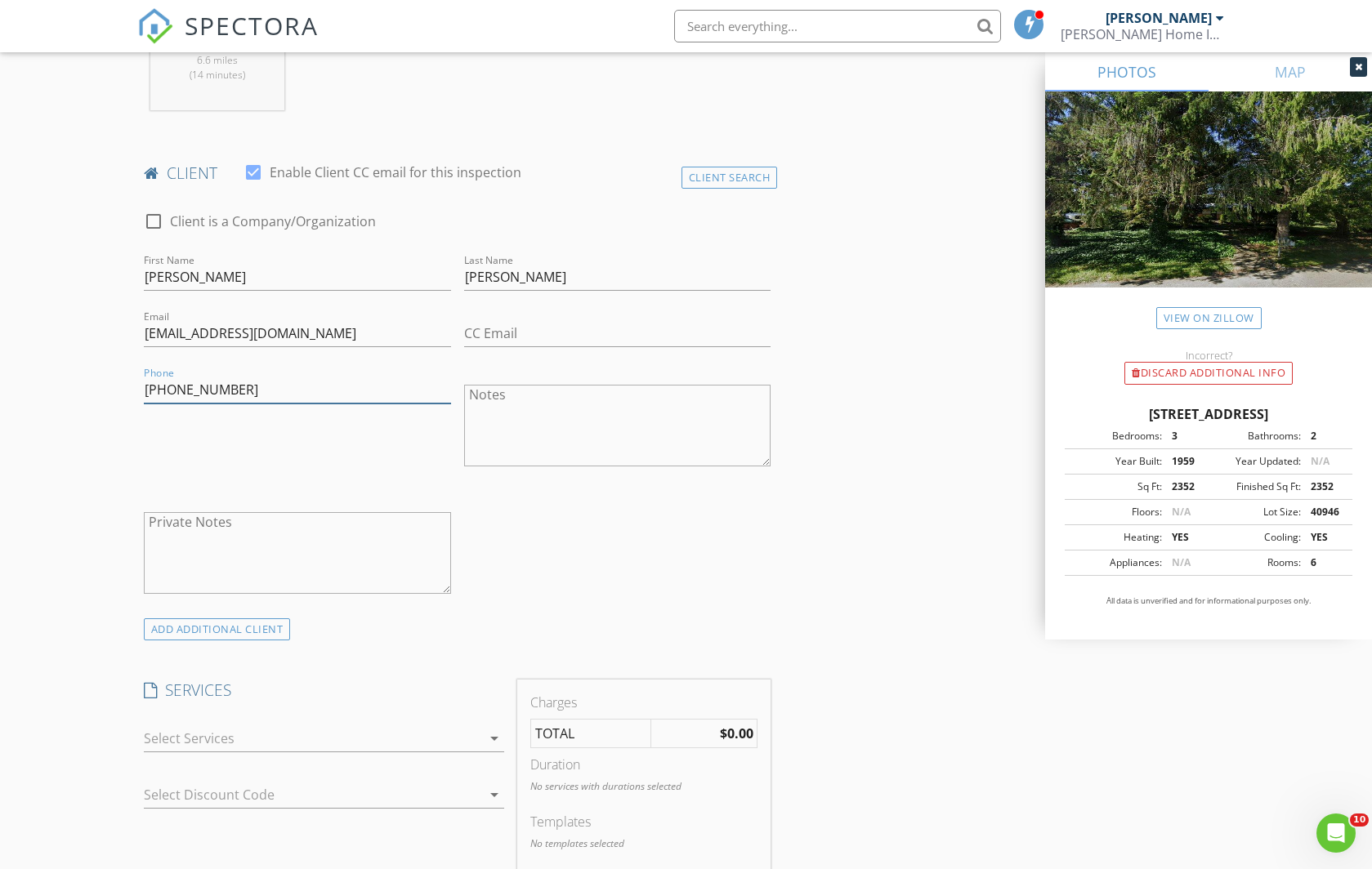
scroll to position [828, 0]
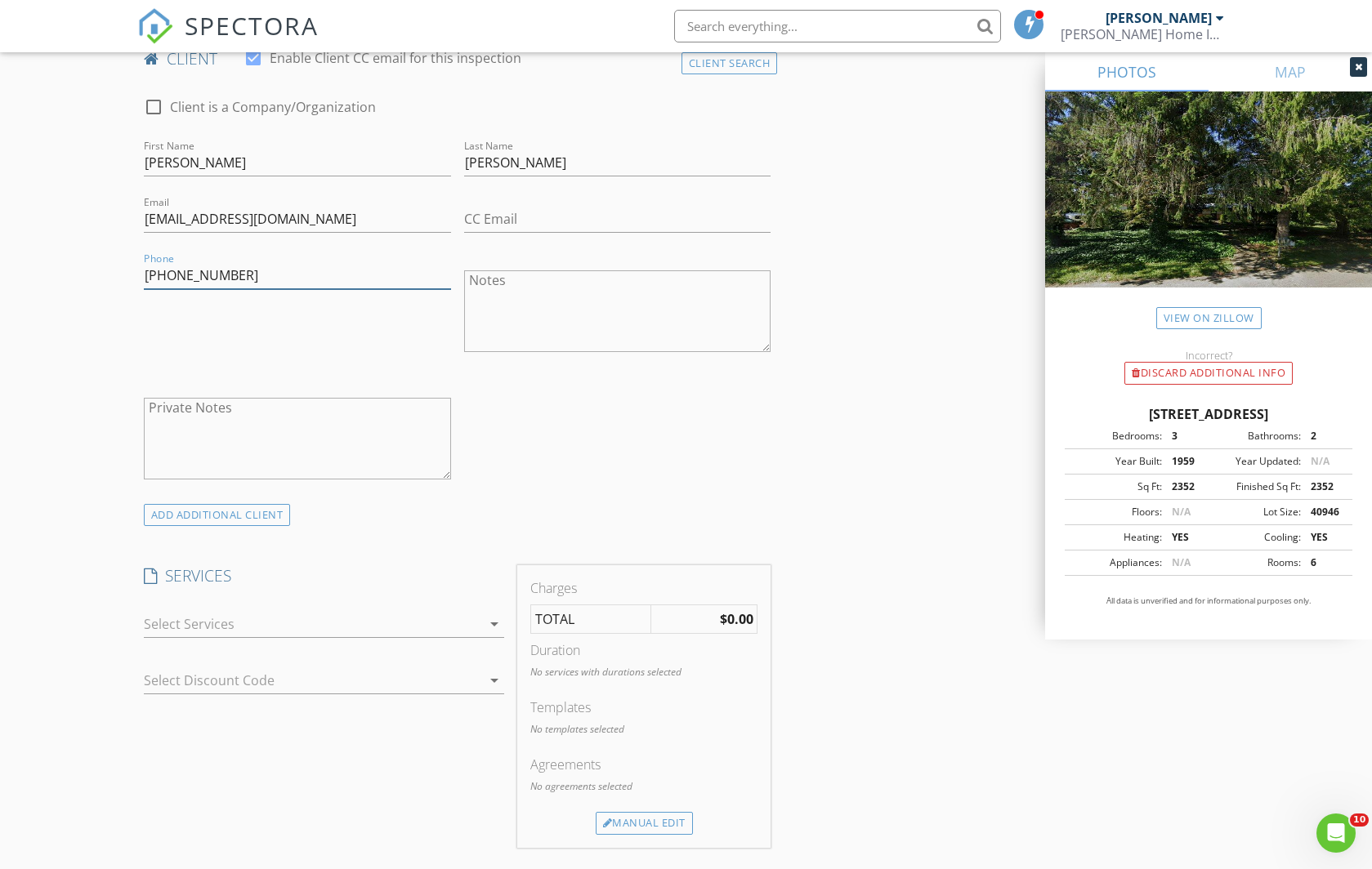
type input "828-417-2908"
click at [226, 622] on div at bounding box center [312, 623] width 337 height 26
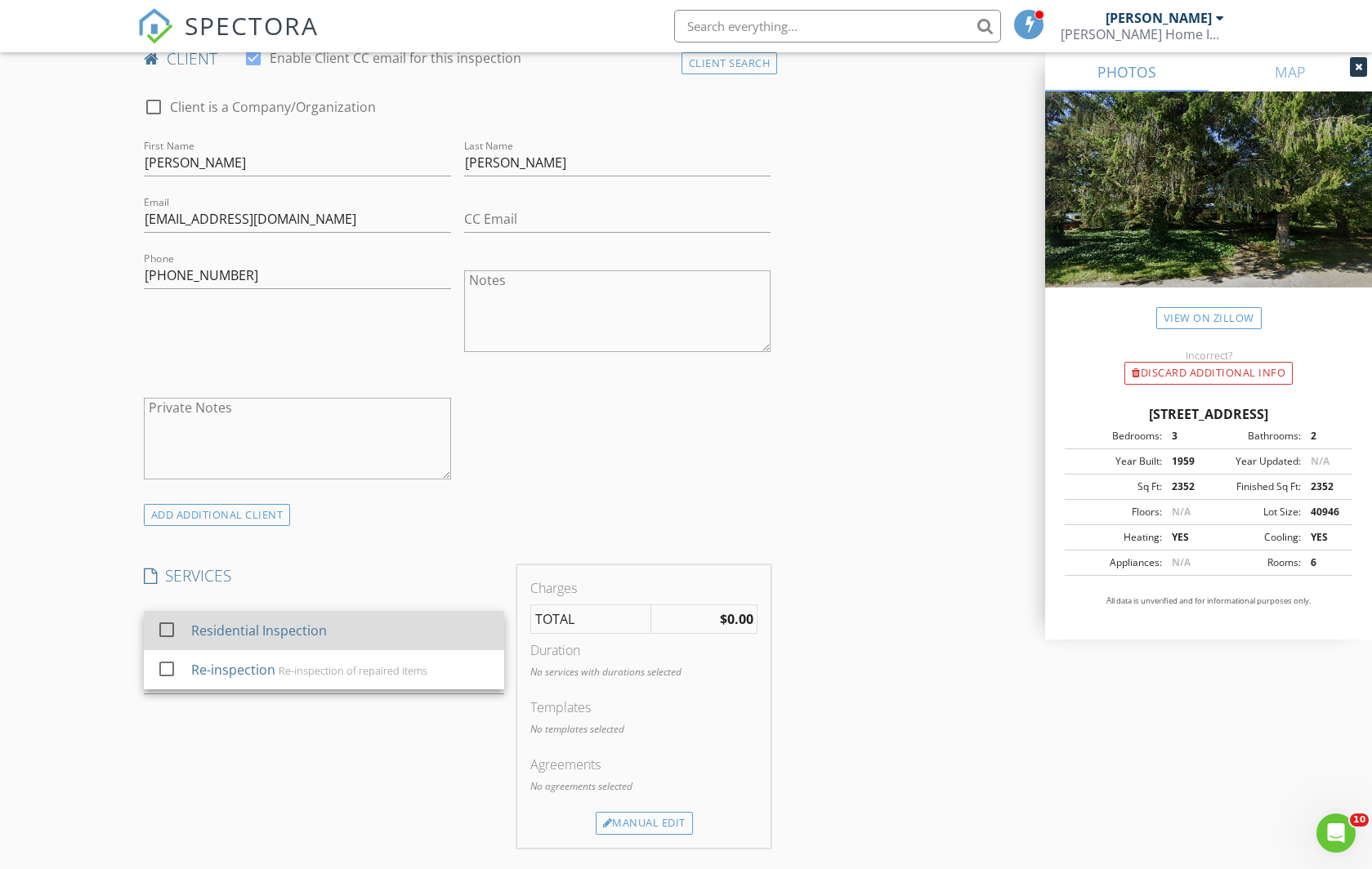
click at [169, 627] on div at bounding box center [167, 629] width 28 height 28
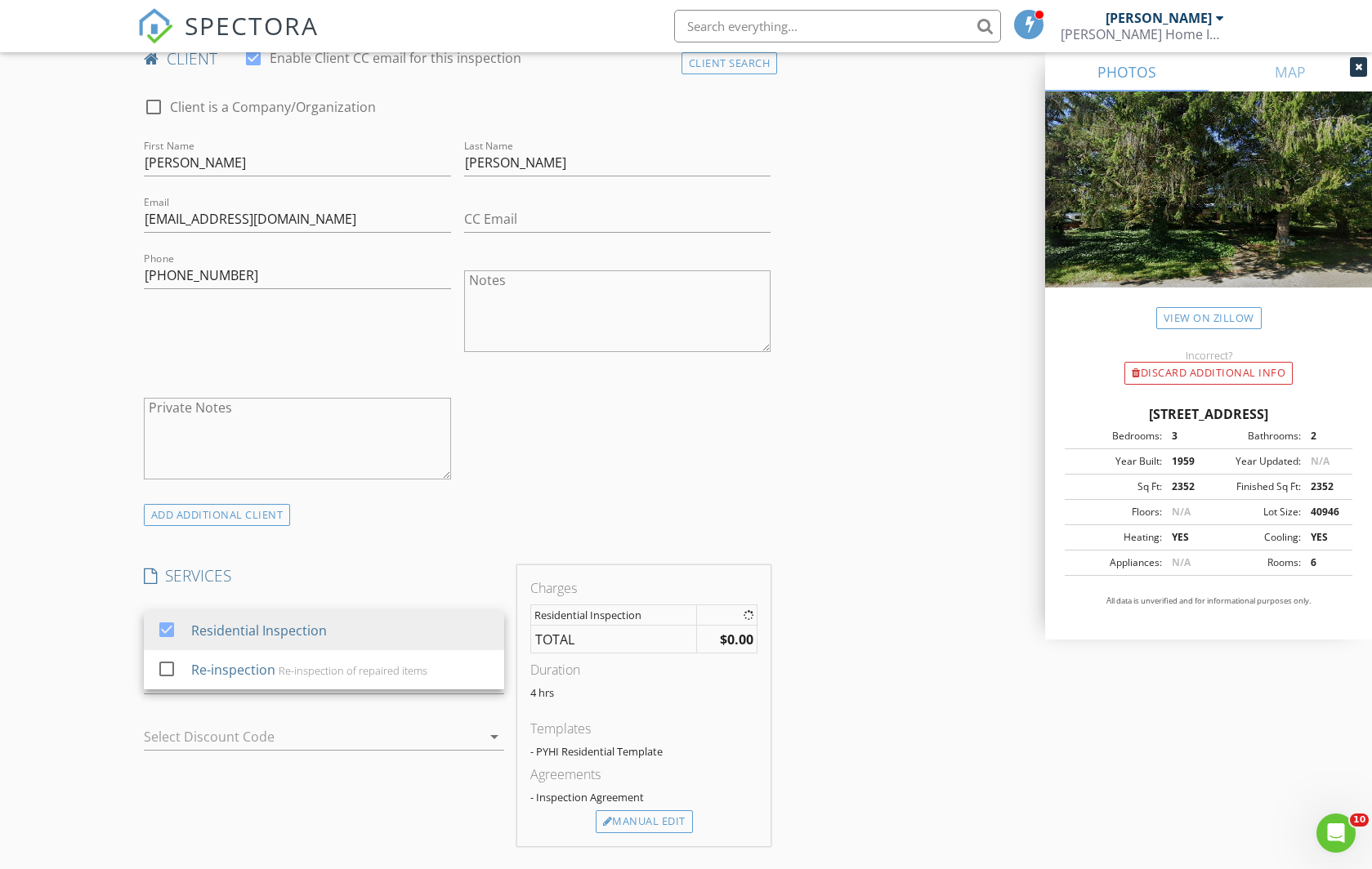
click at [79, 657] on div "New Inspection Click here to use the New Order Form INSPECTOR(S) check_box Pete…" at bounding box center [686, 756] width 1372 height 2978
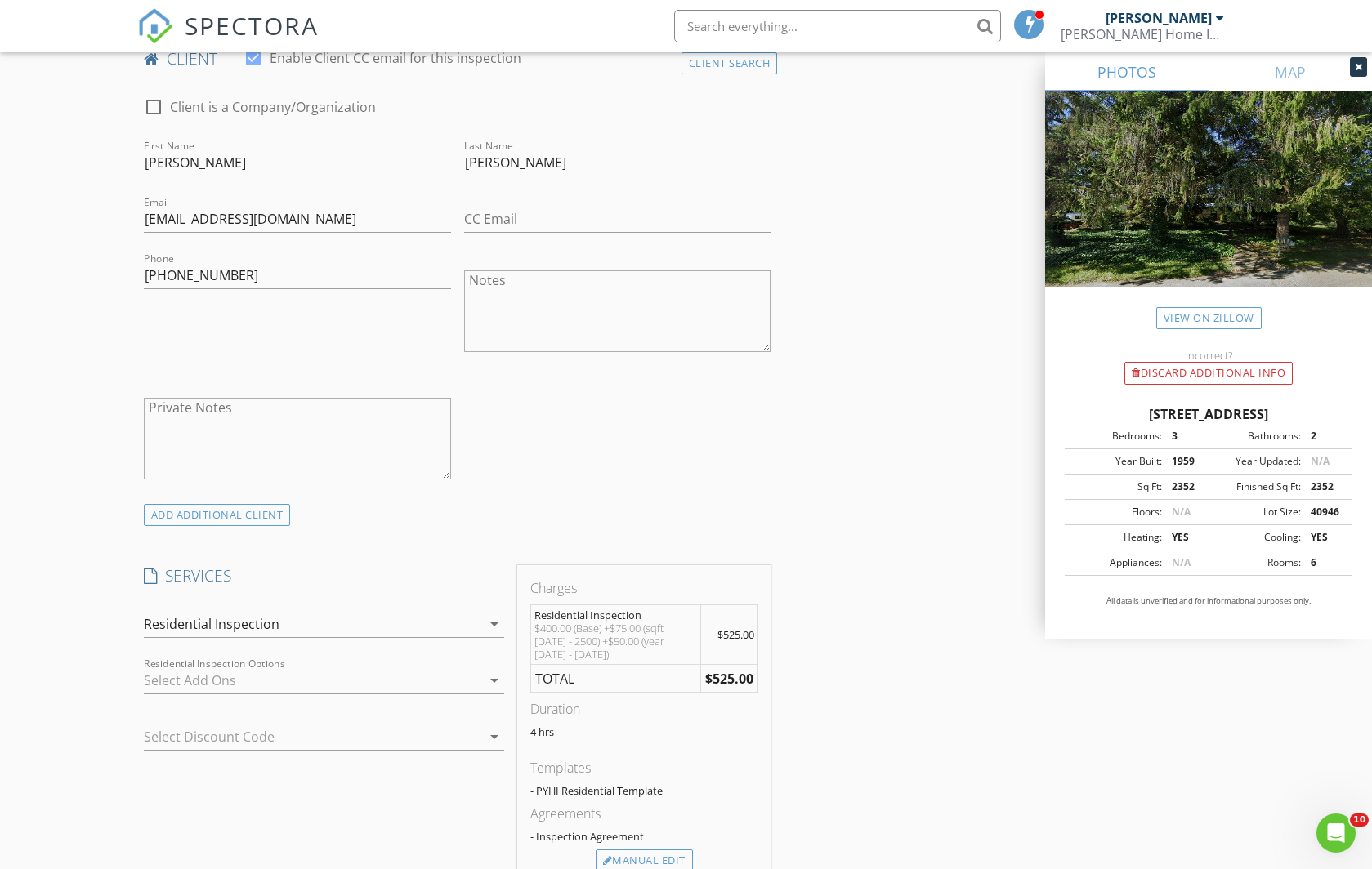
click at [153, 679] on div at bounding box center [312, 680] width 337 height 26
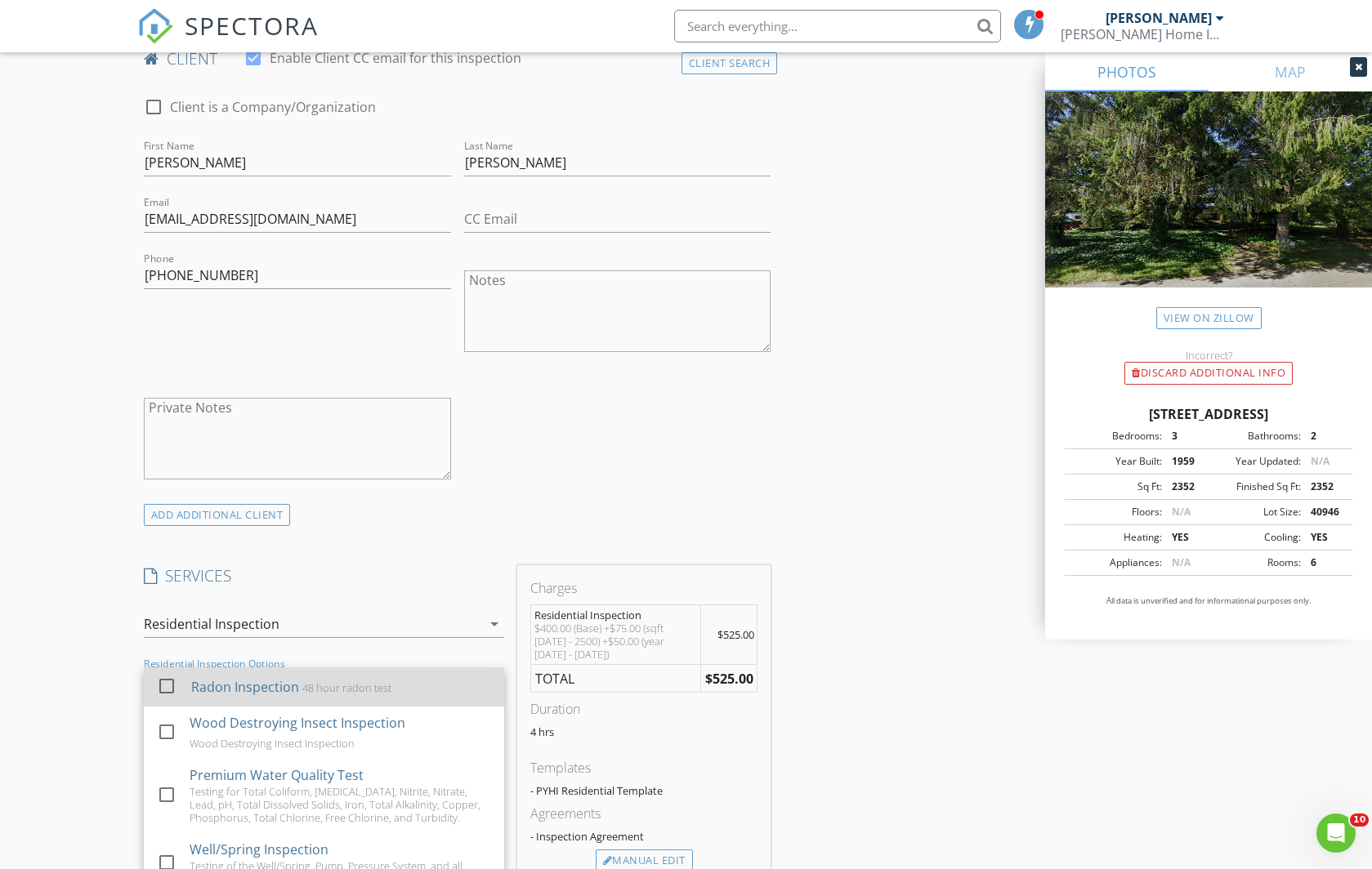
click at [159, 684] on div at bounding box center [167, 685] width 28 height 28
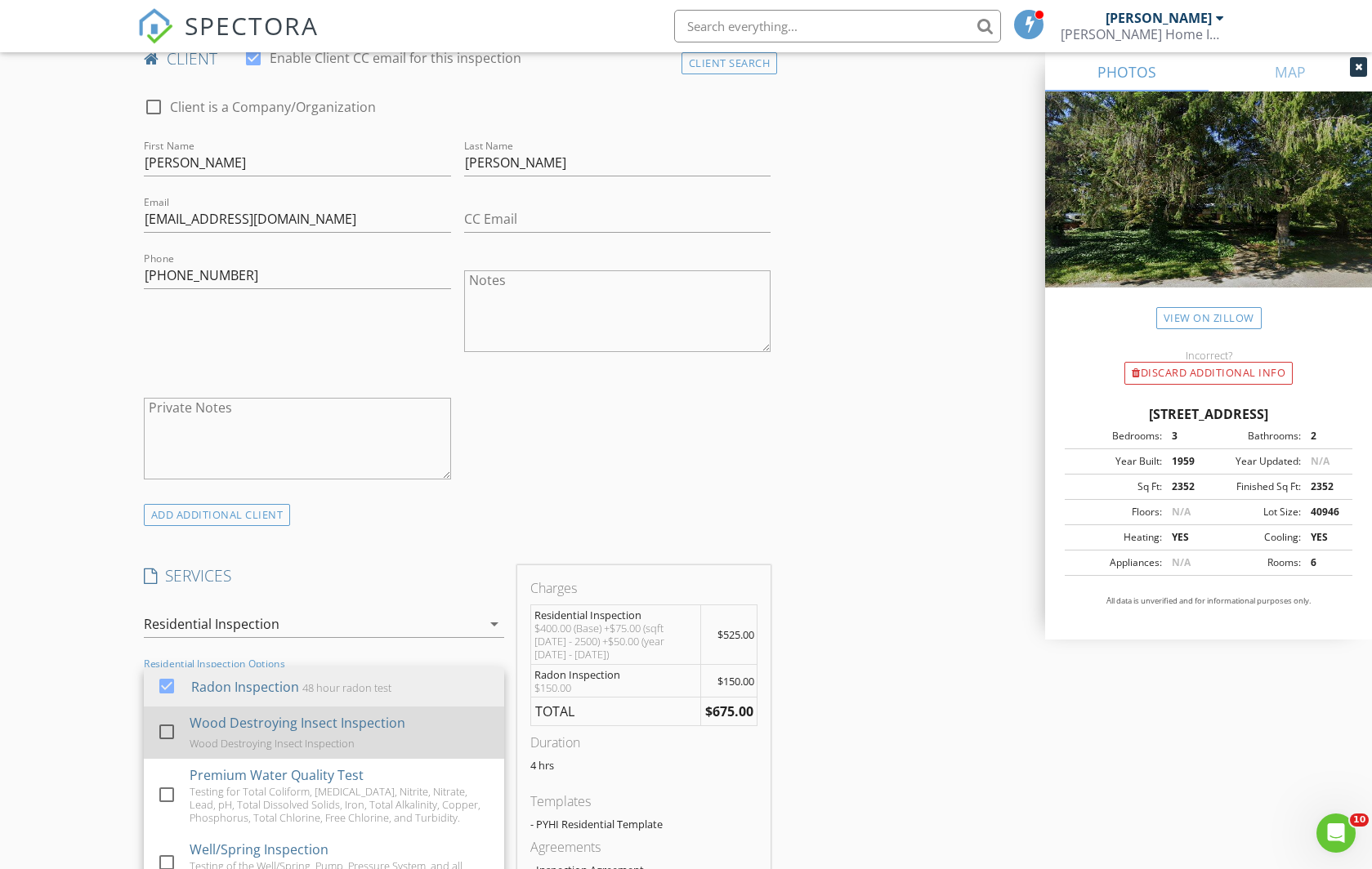
click at [165, 723] on div at bounding box center [167, 731] width 28 height 28
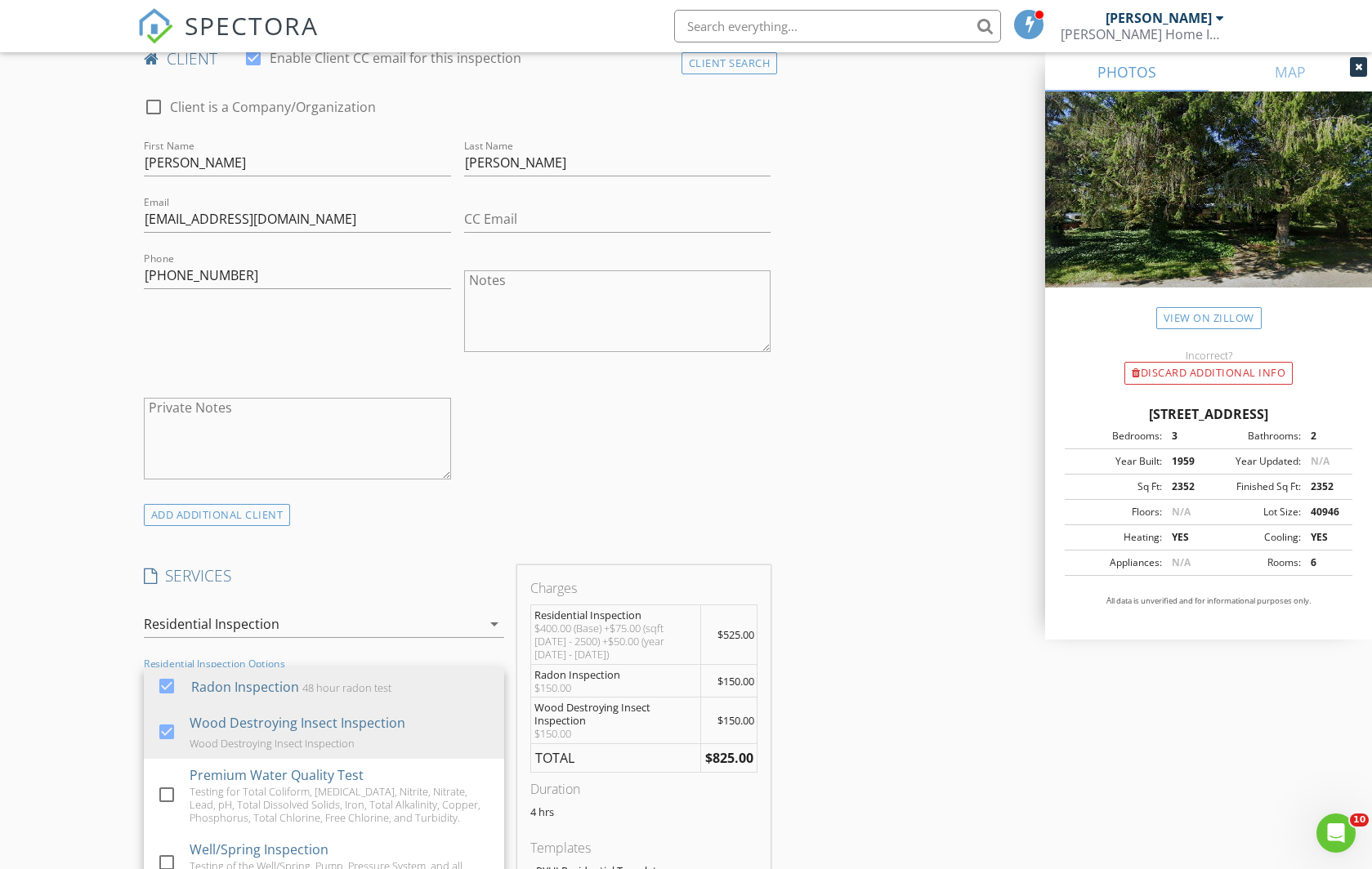
click at [89, 690] on div "New Inspection Click here to use the New Order Form INSPECTOR(S) check_box Pete…" at bounding box center [686, 822] width 1372 height 3110
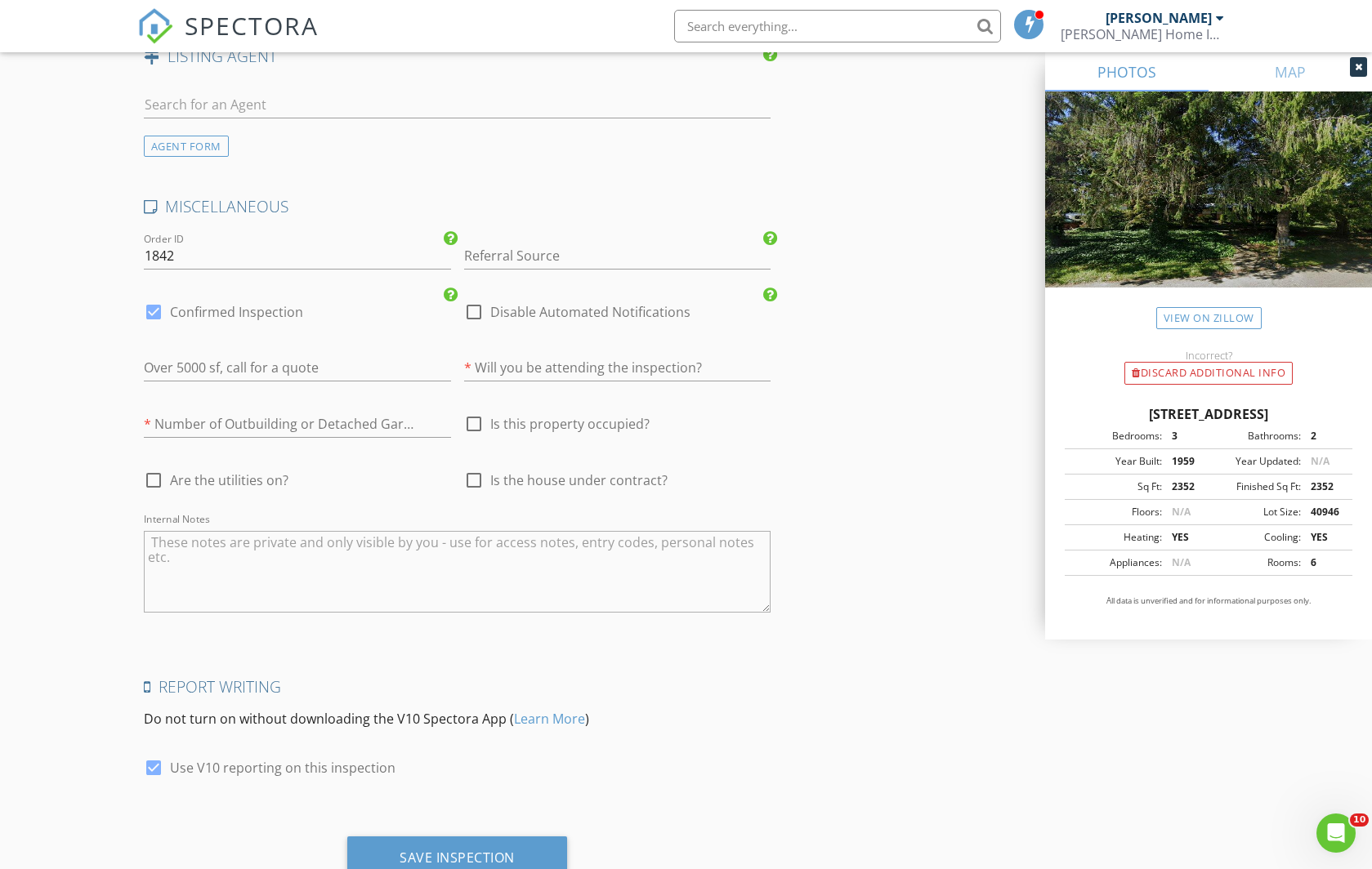
scroll to position [2317, 0]
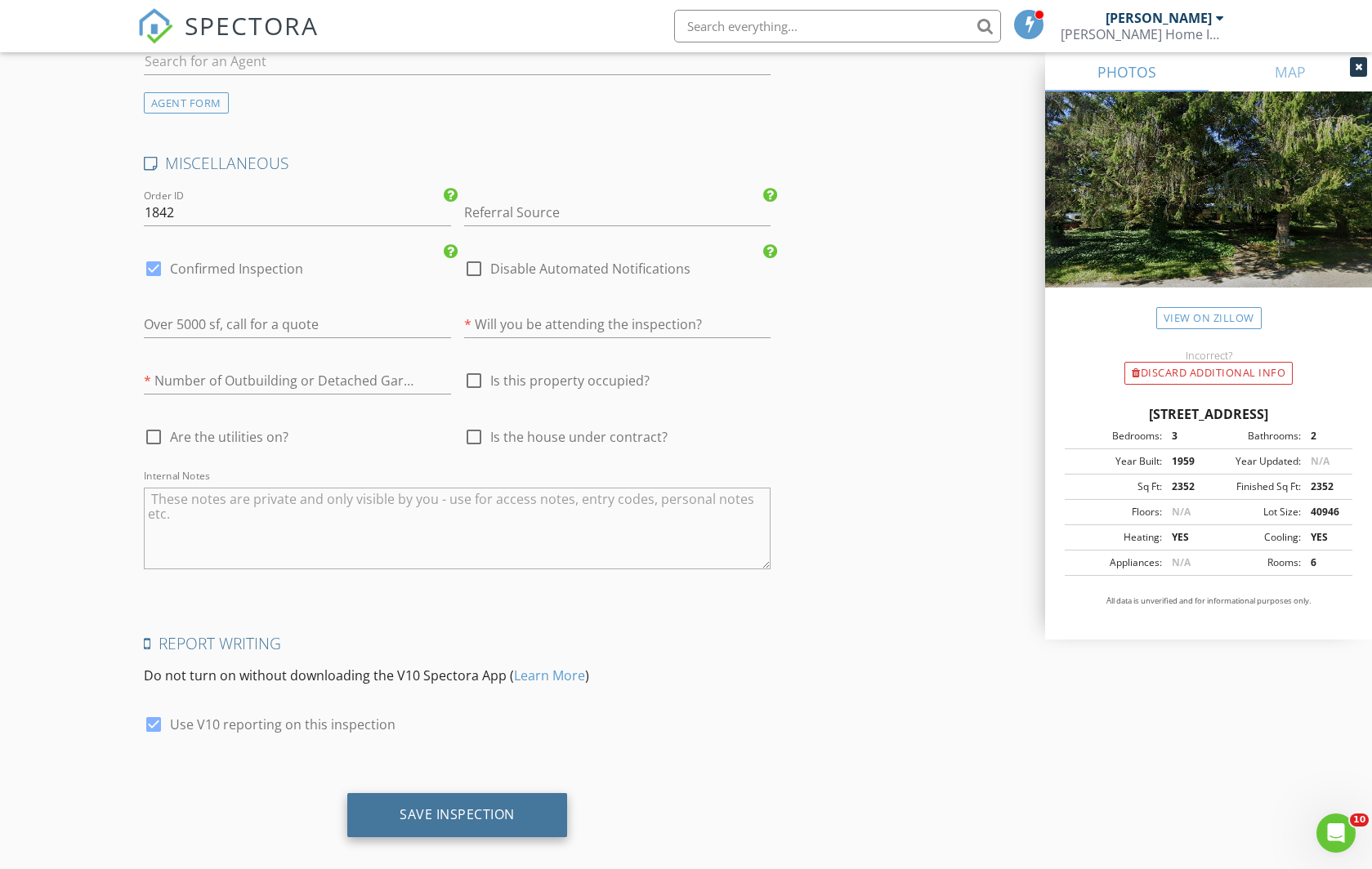
click at [434, 806] on div "Save Inspection" at bounding box center [457, 813] width 115 height 16
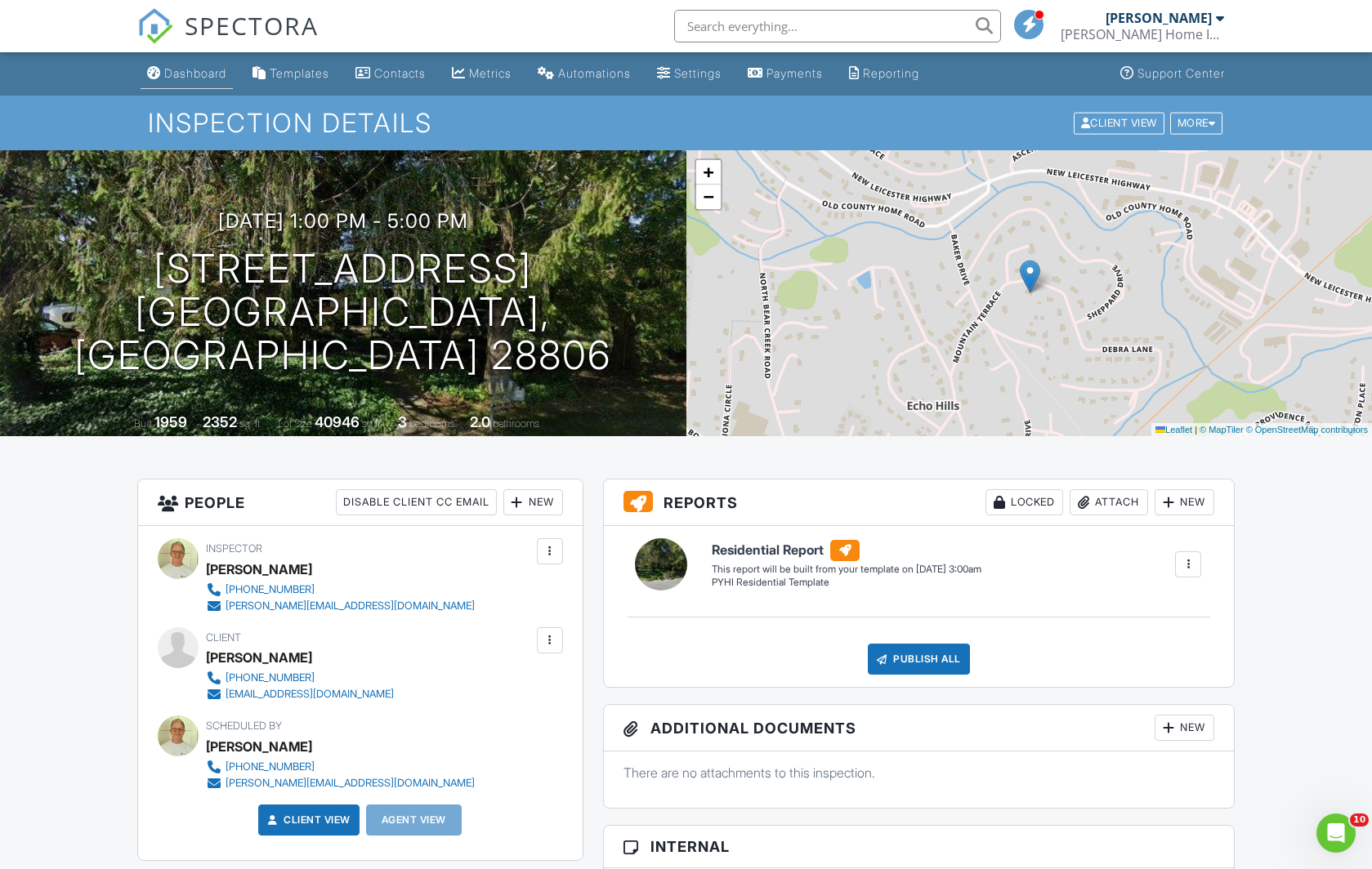
click at [214, 71] on div "Dashboard" at bounding box center [195, 73] width 62 height 14
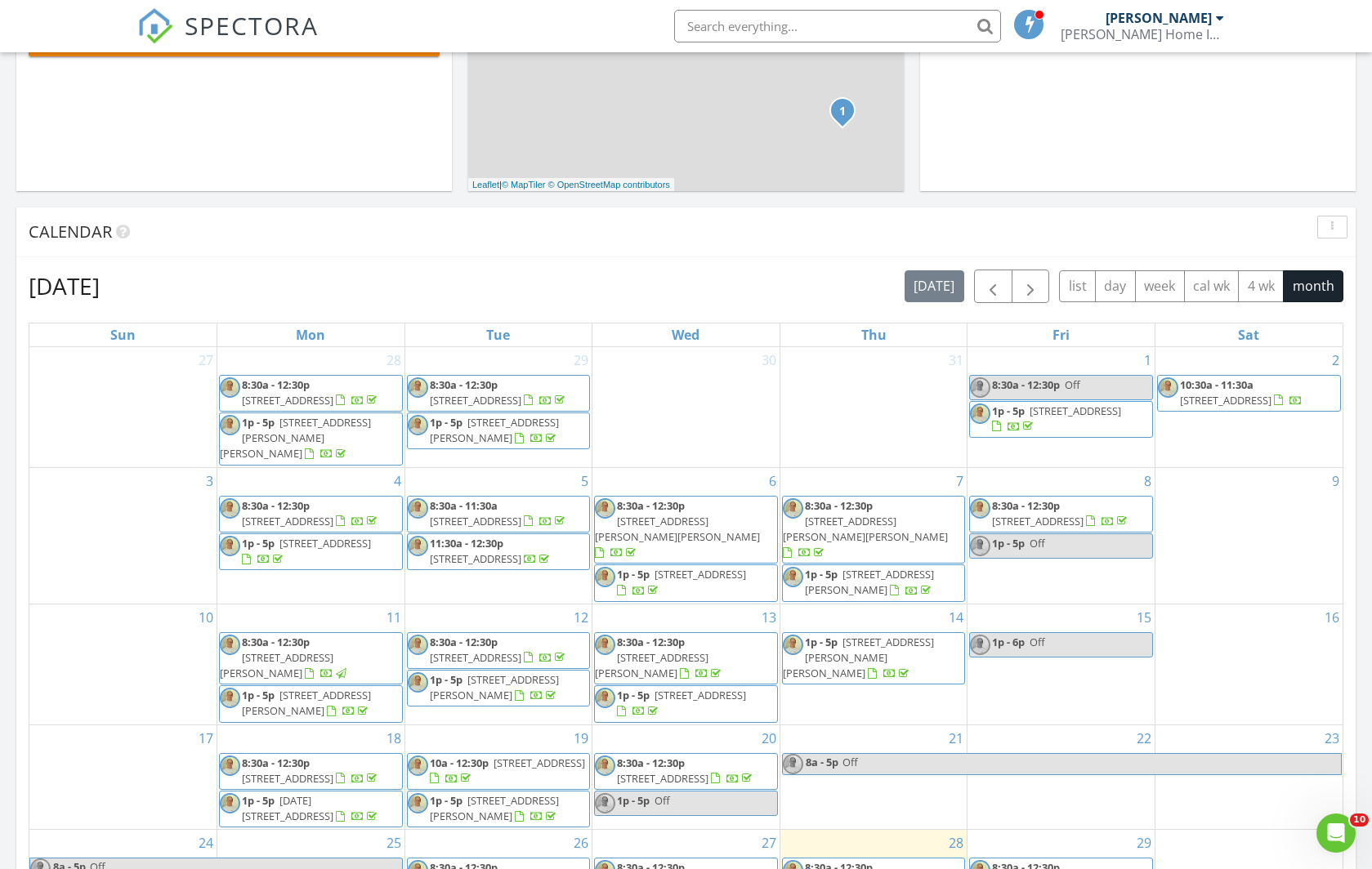
scroll to position [831, 0]
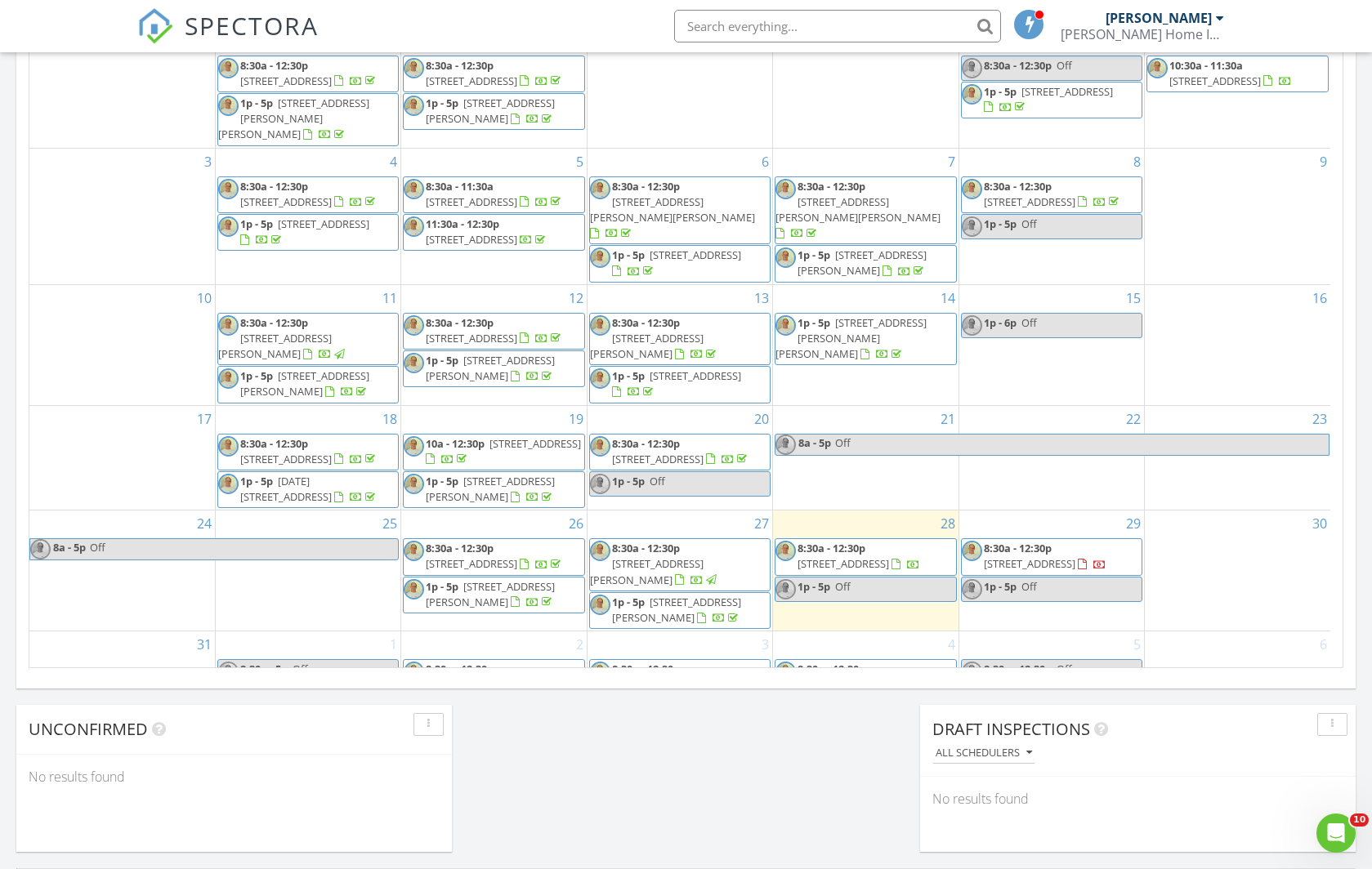
click at [1017, 688] on span "1p - 5p" at bounding box center [1001, 695] width 33 height 14
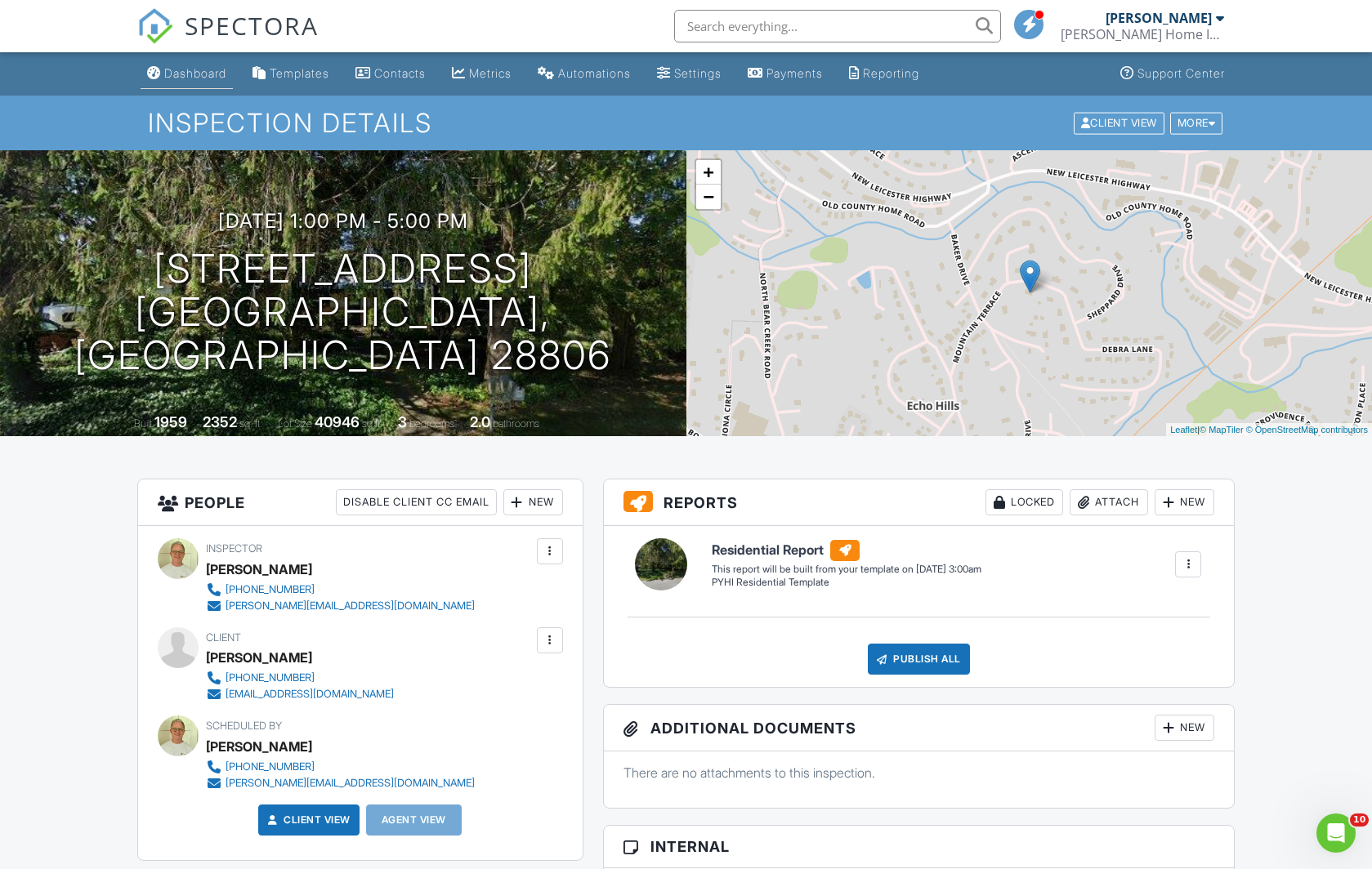
click at [178, 70] on div "Dashboard" at bounding box center [195, 73] width 62 height 14
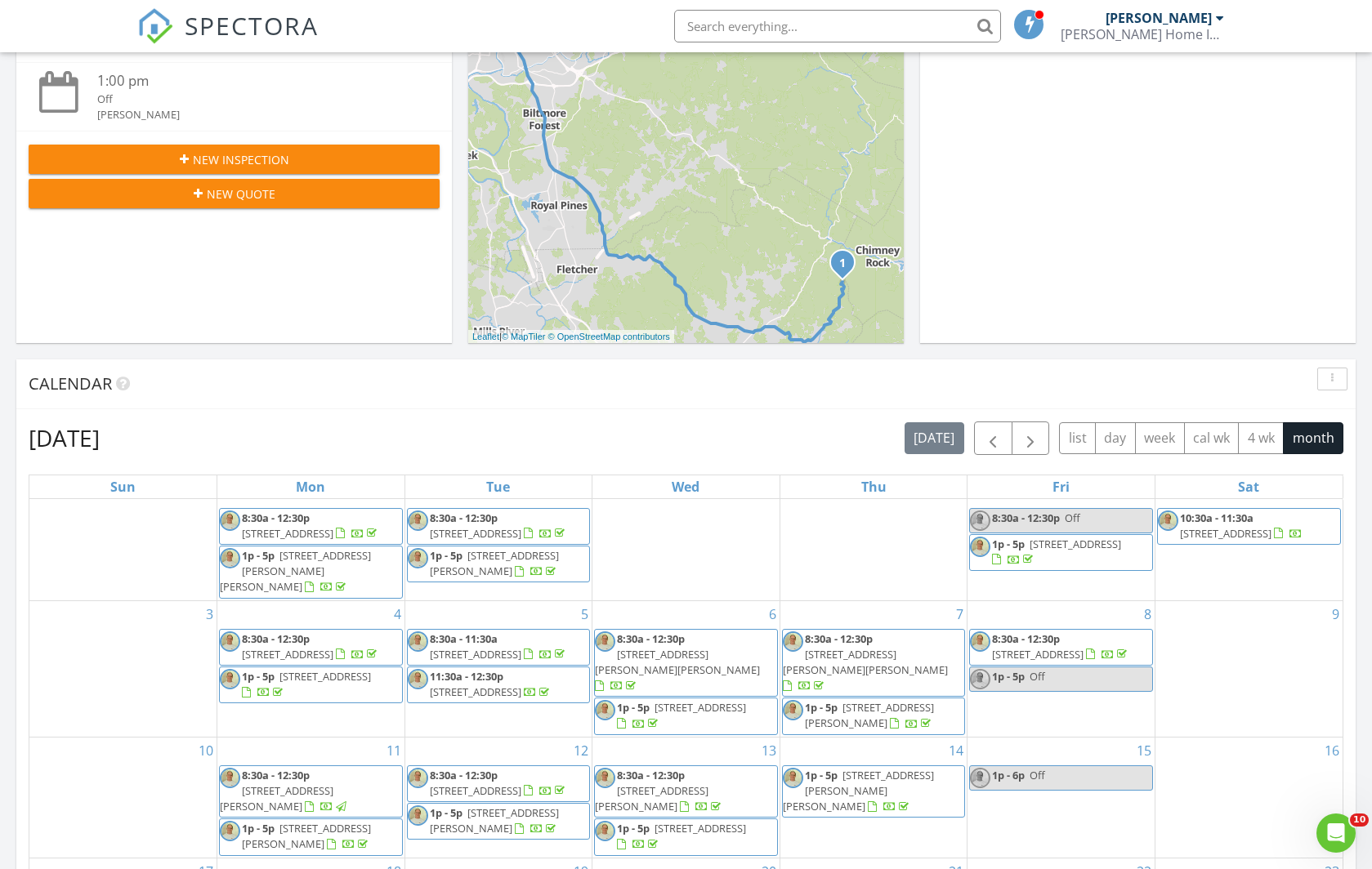
scroll to position [638, 0]
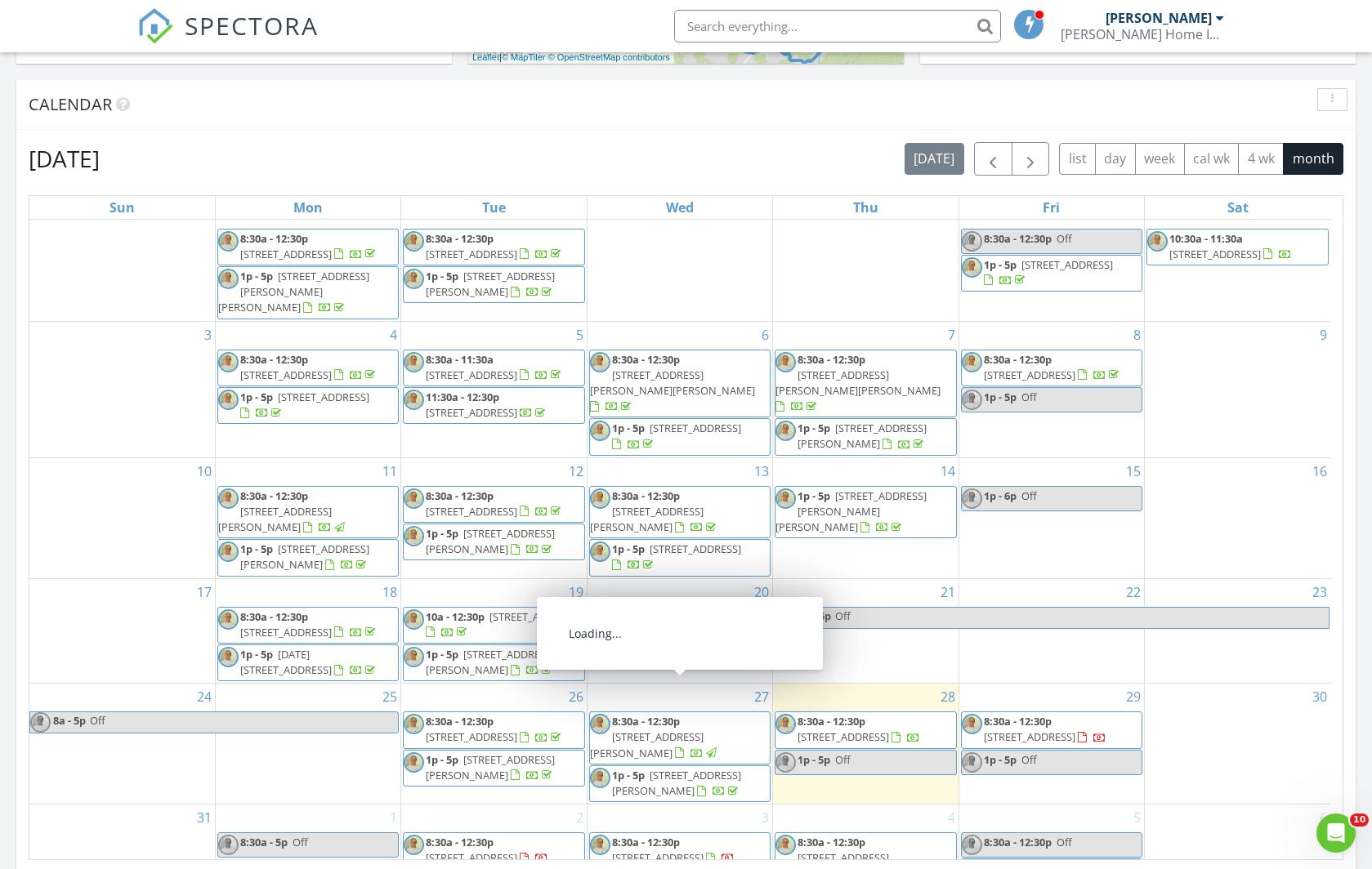
click at [673, 729] on span "[STREET_ADDRESS][PERSON_NAME]" at bounding box center [646, 745] width 114 height 31
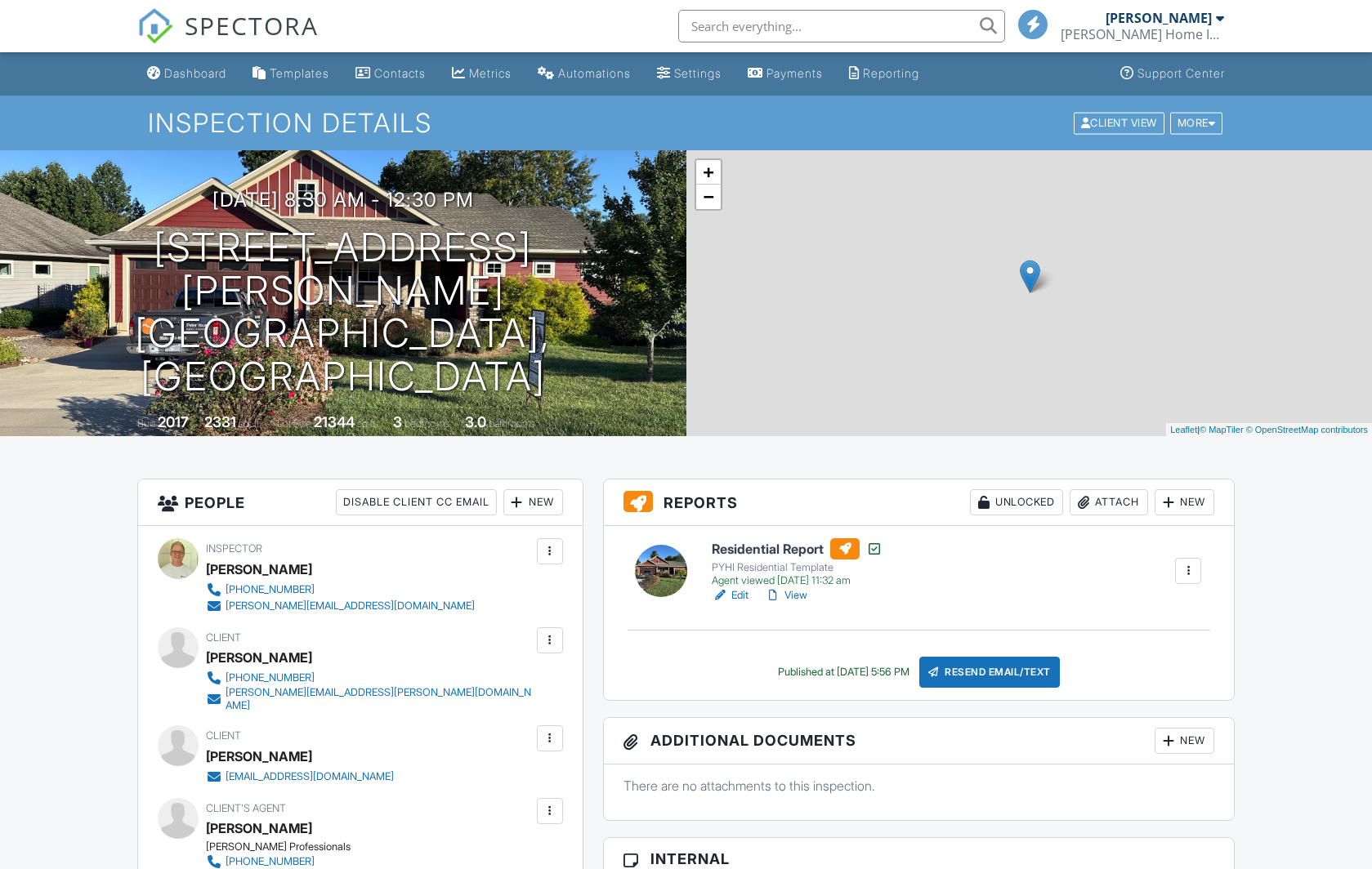
click at [1113, 503] on div "Attach" at bounding box center [1109, 501] width 79 height 26
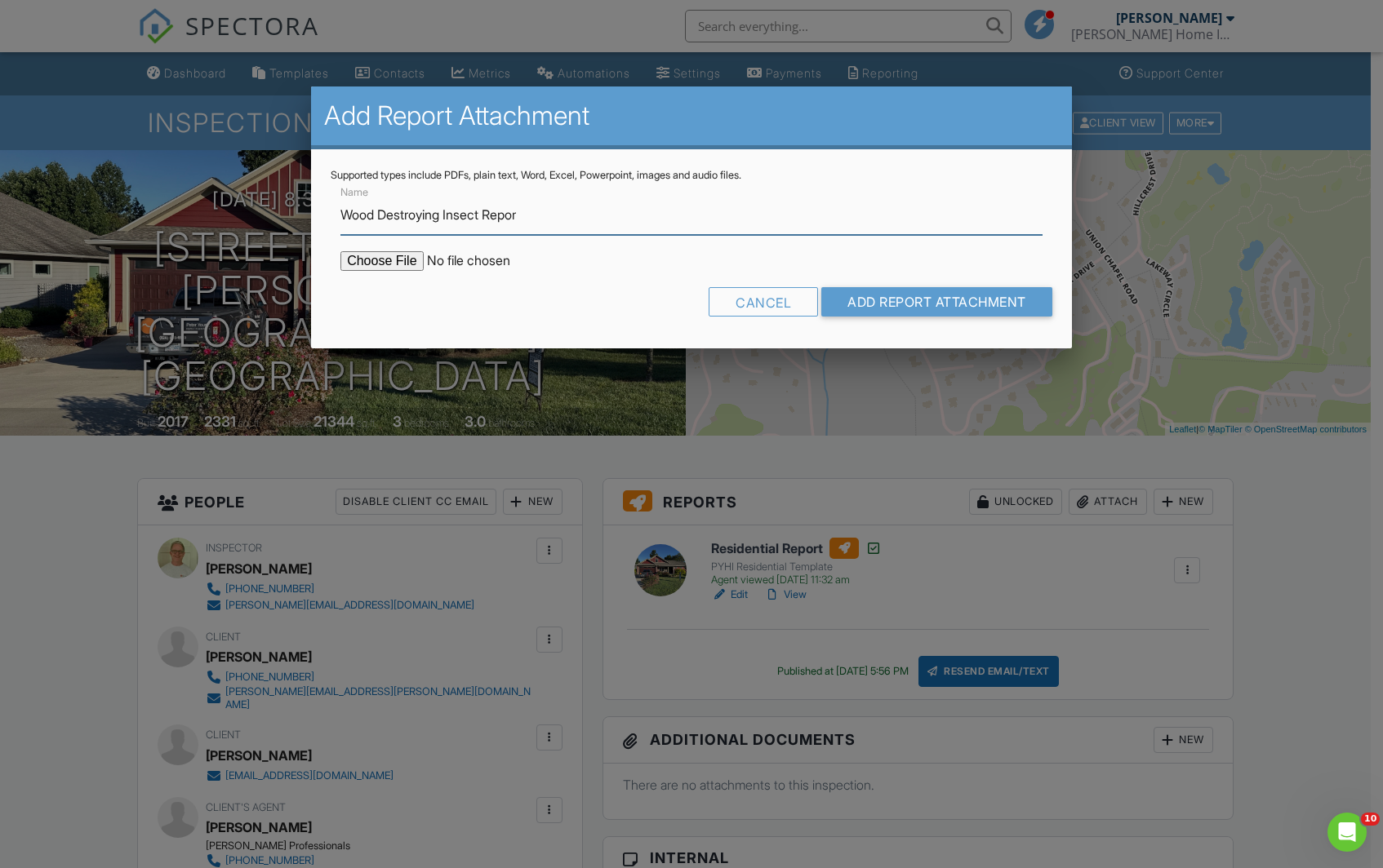
type input "Wood Destroying Insect Report"
type input "C:\fakepath\CCF_003190.pdf"
type input "Wood Destroying Insect Report"
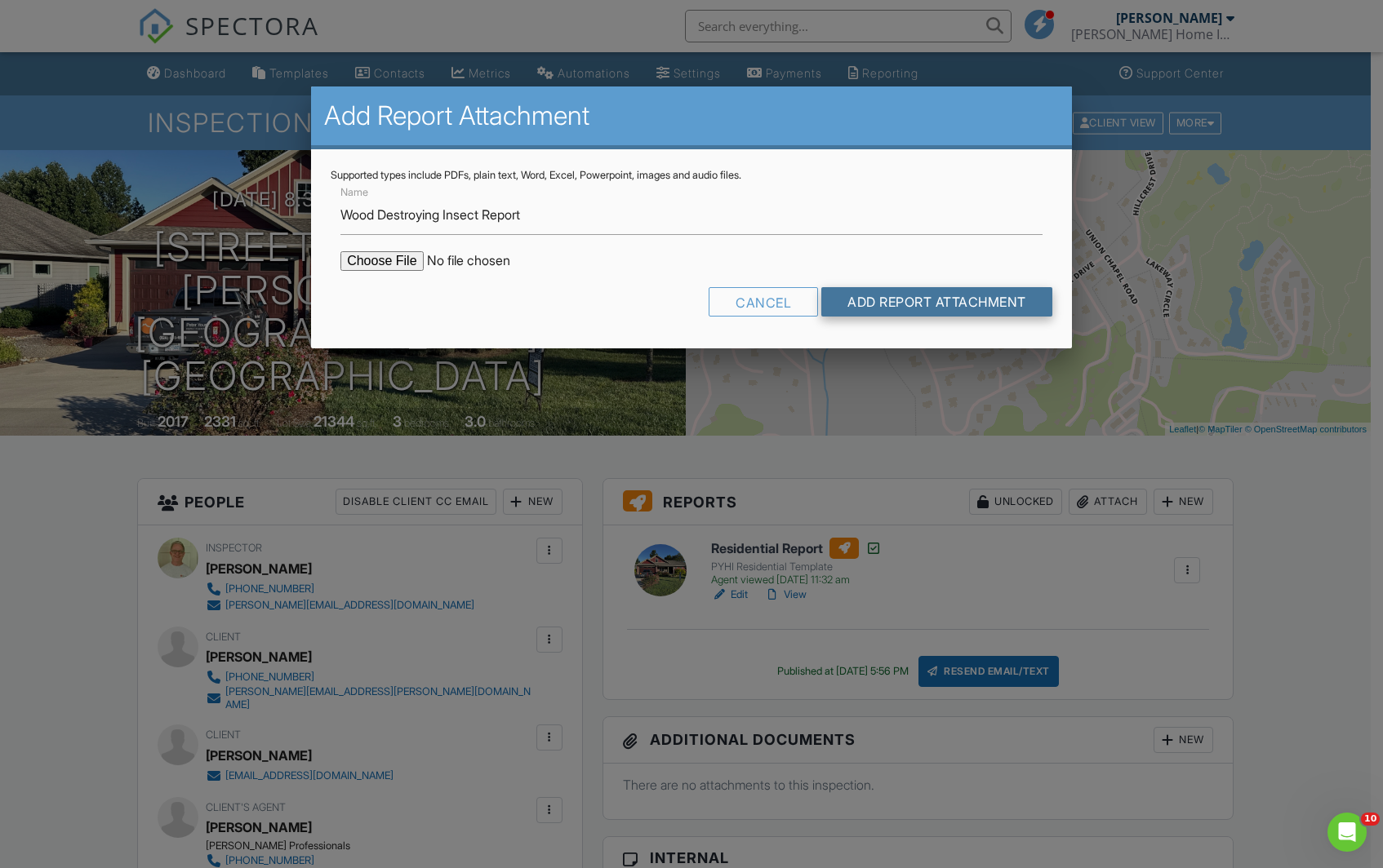
click at [894, 298] on input "Add Report Attachment" at bounding box center [937, 301] width 231 height 30
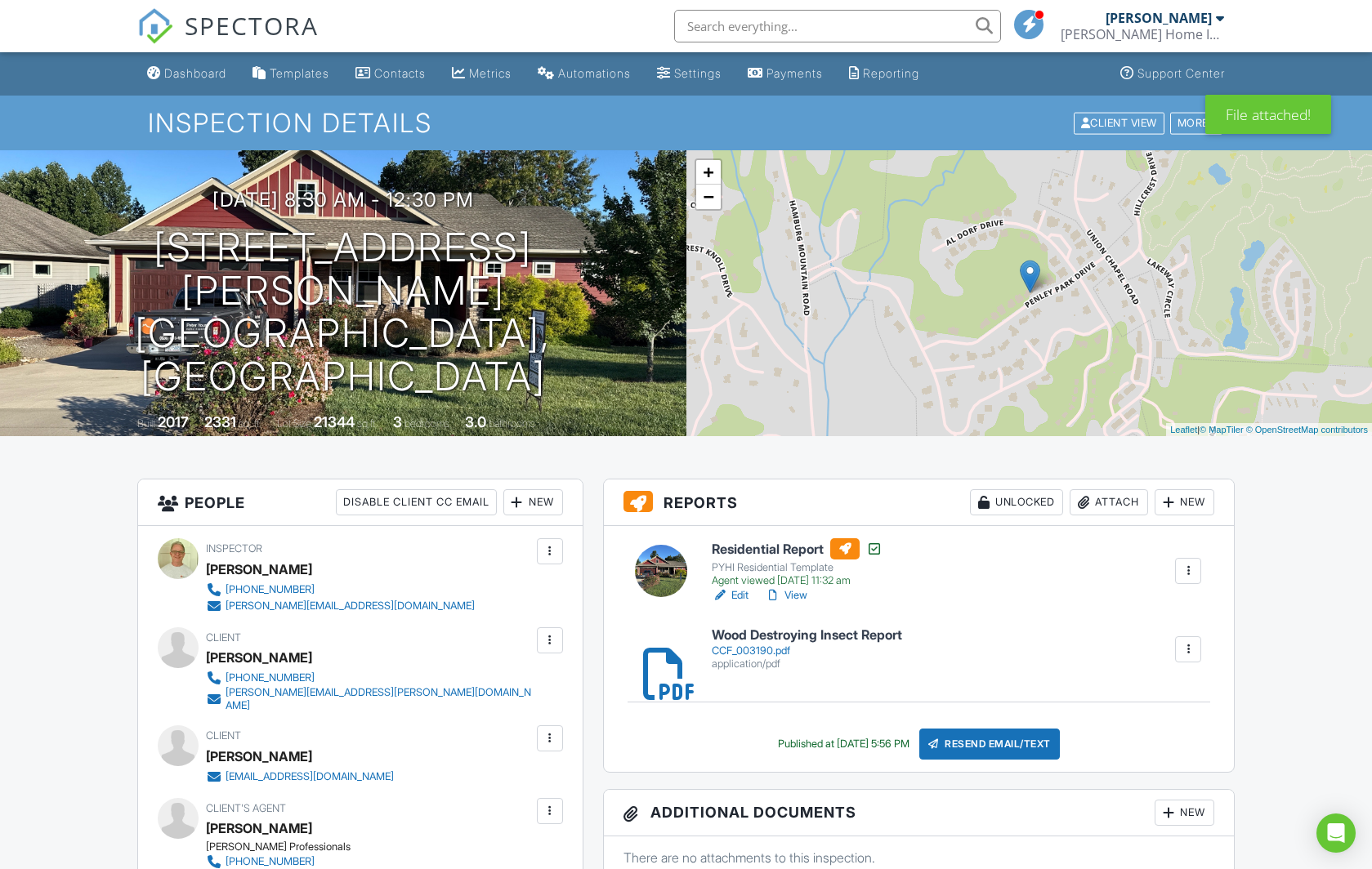
click at [1001, 738] on div "Resend Email/Text" at bounding box center [989, 744] width 141 height 31
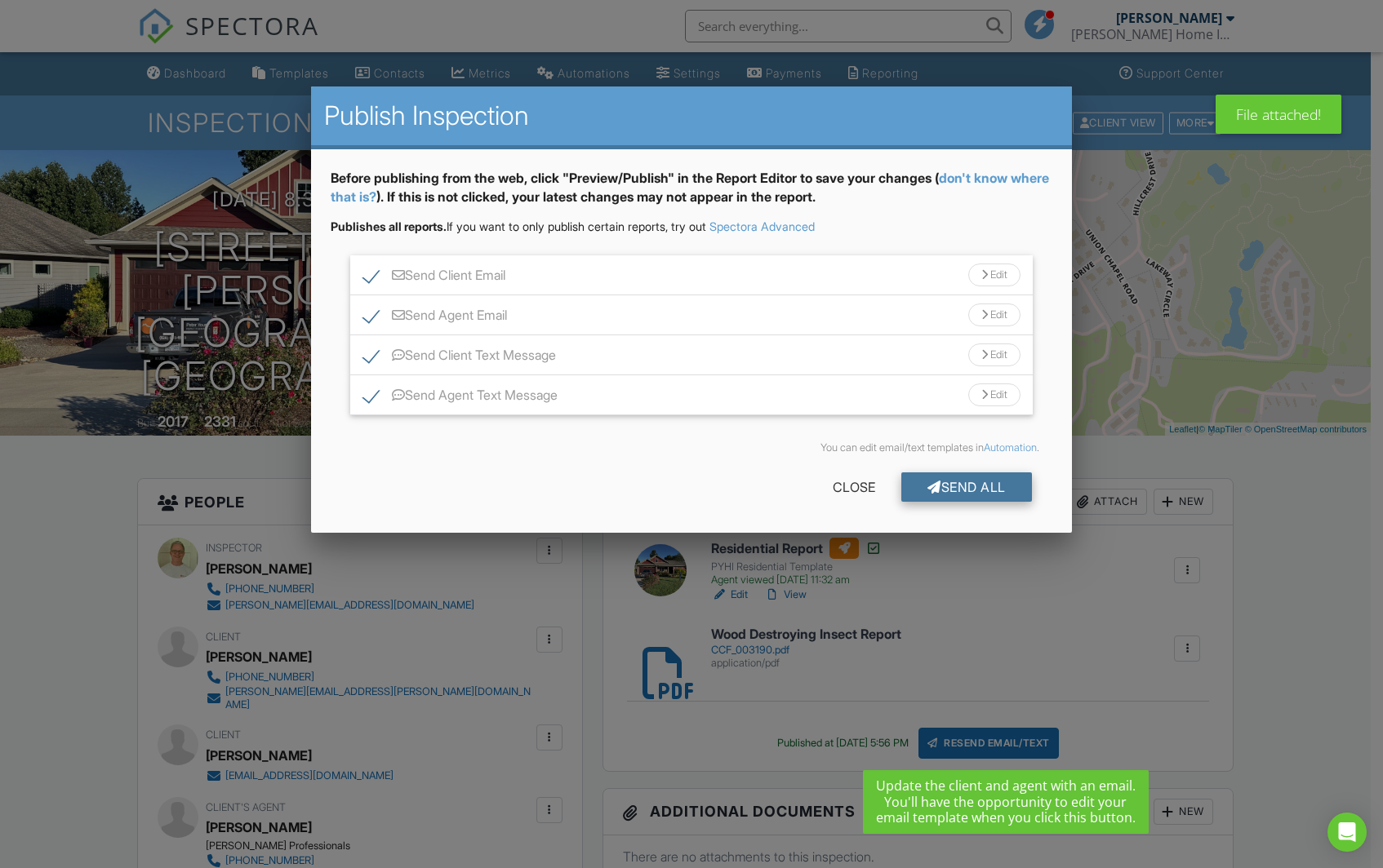
click at [977, 478] on div "Send All" at bounding box center [966, 487] width 131 height 30
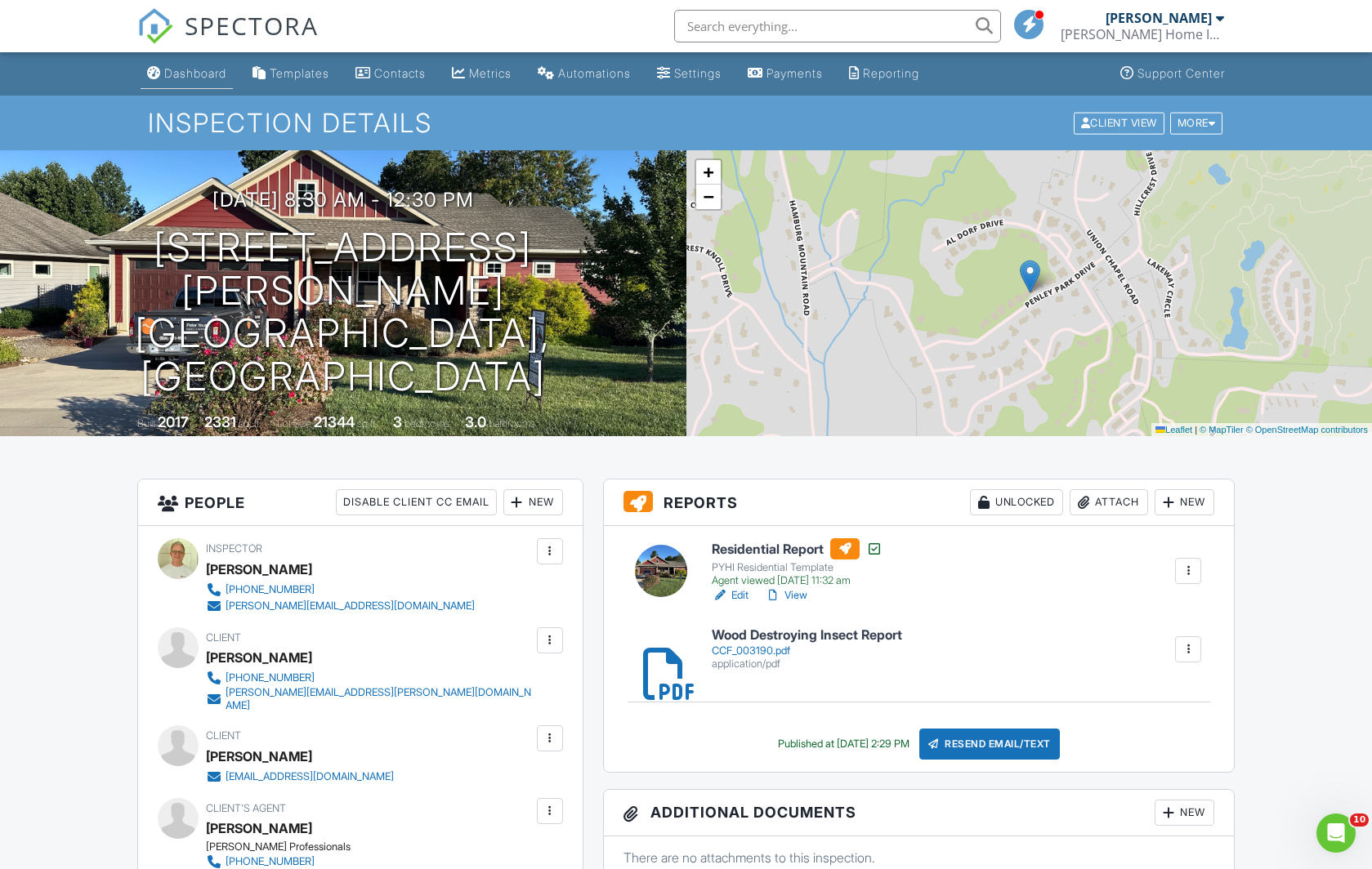
click at [211, 73] on div "Dashboard" at bounding box center [195, 73] width 62 height 14
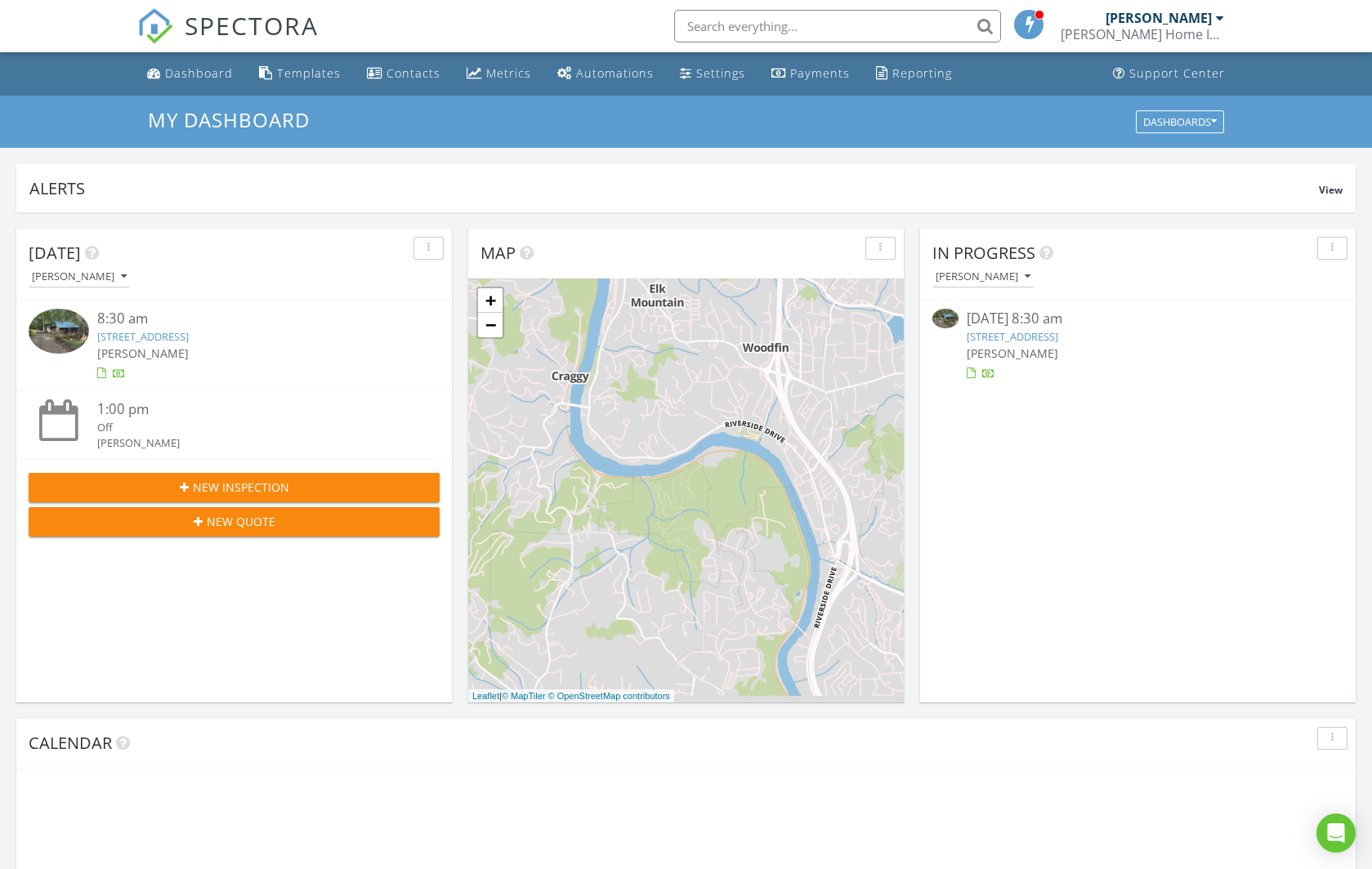
scroll to position [1512, 1397]
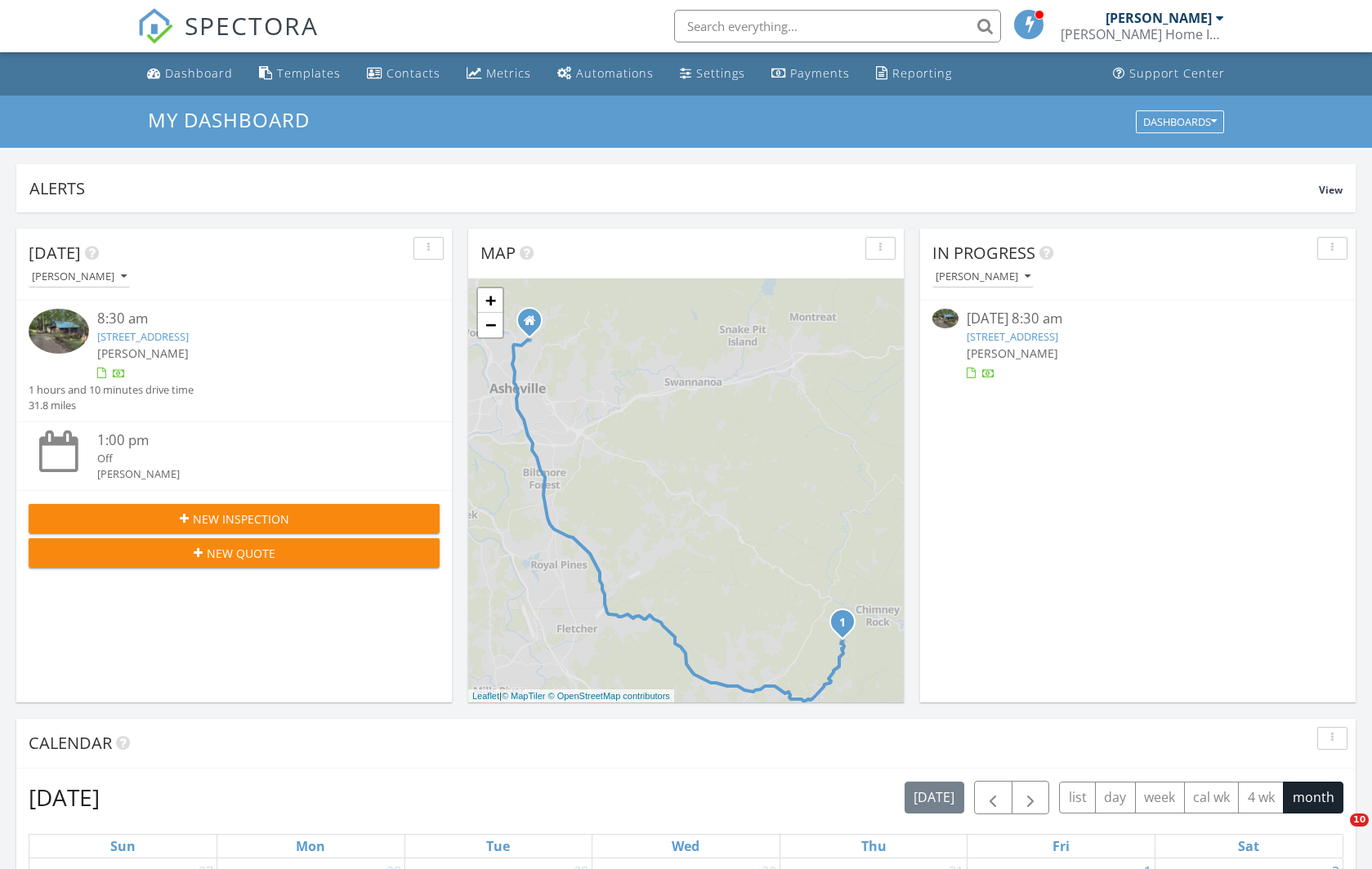
click at [189, 333] on link "[STREET_ADDRESS]" at bounding box center [144, 336] width 92 height 14
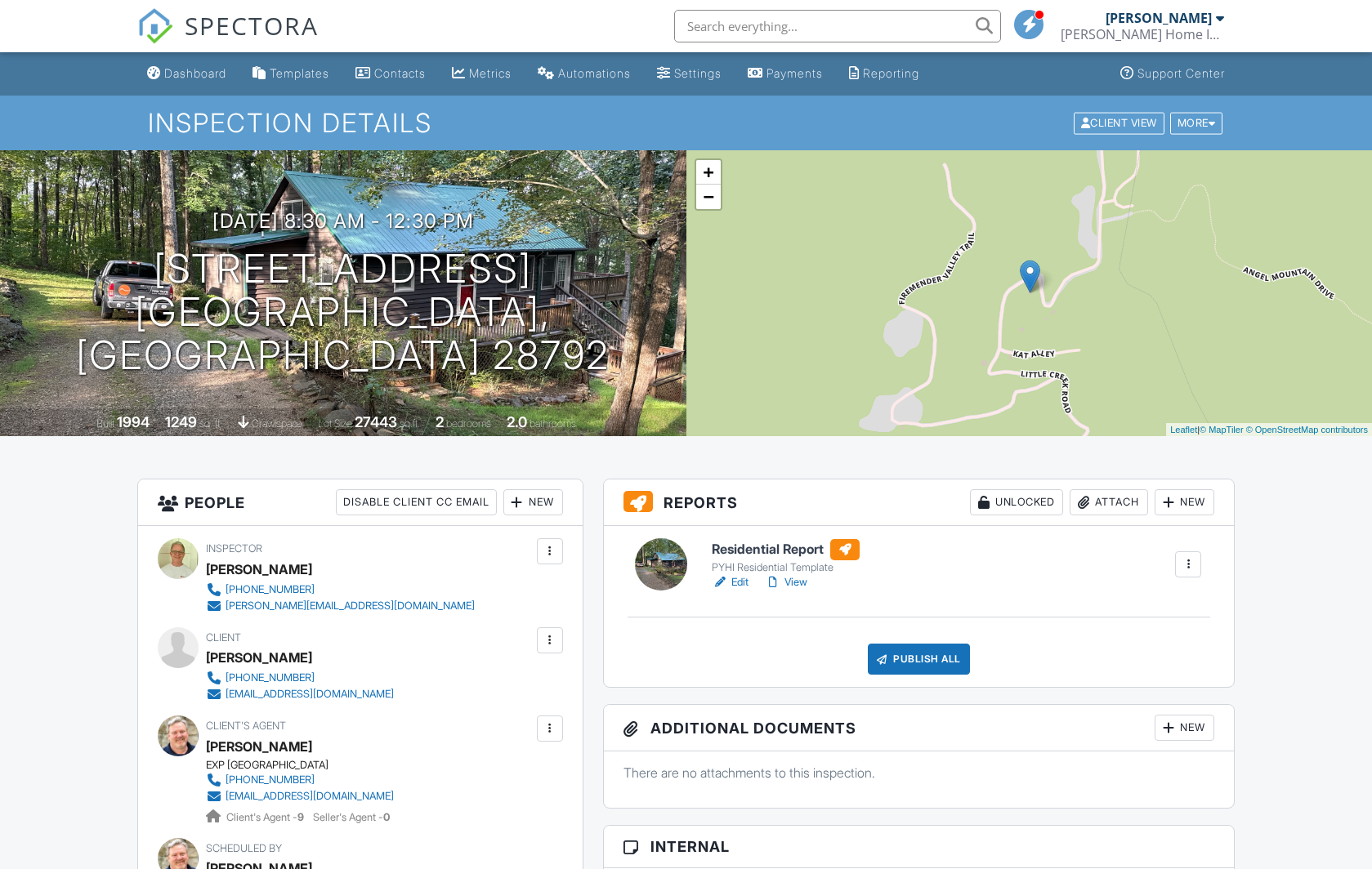
drag, startPoint x: 0, startPoint y: 0, endPoint x: 1099, endPoint y: 502, distance: 1208.2
click at [1099, 502] on div "Attach" at bounding box center [1109, 501] width 79 height 26
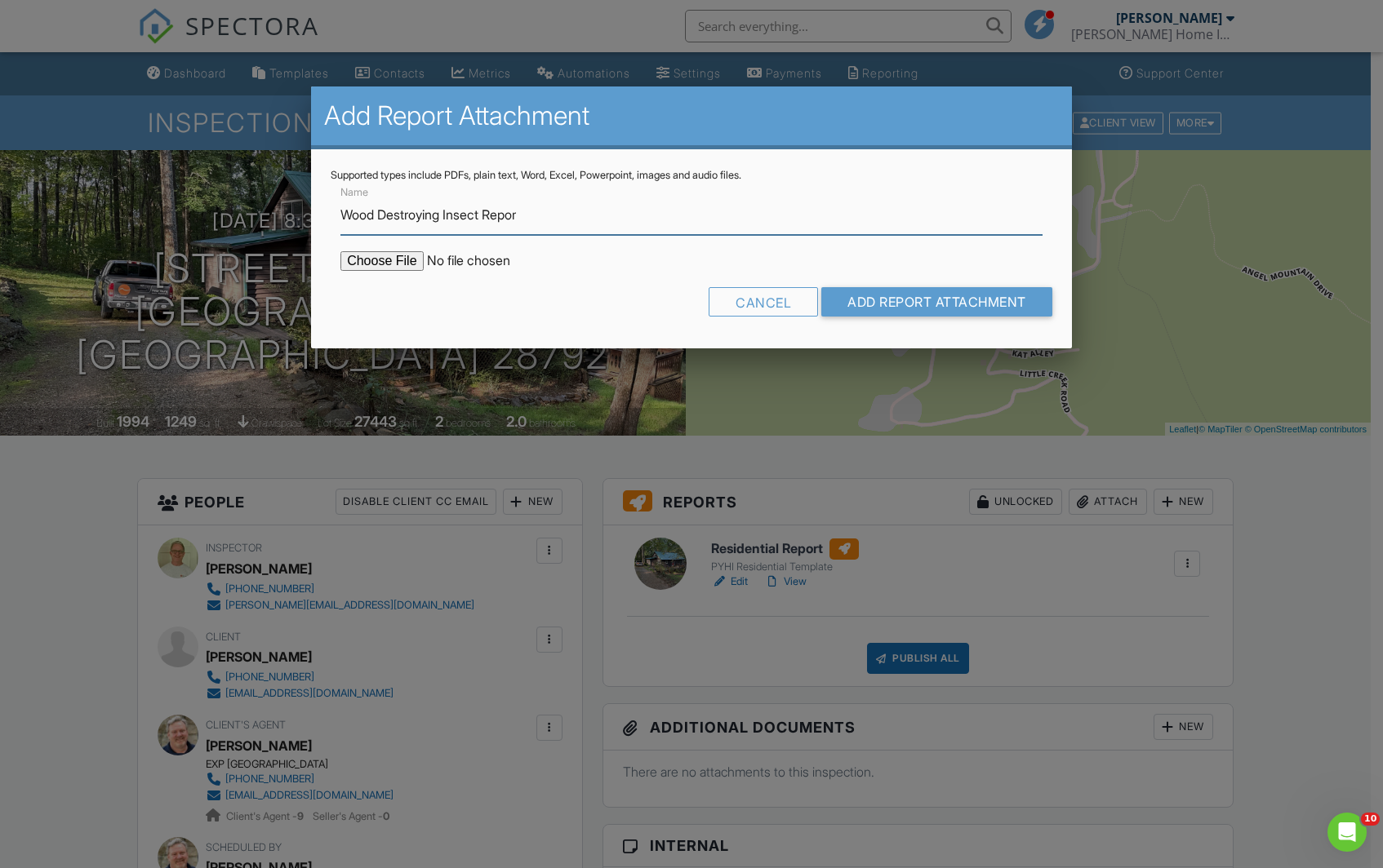
type input "Wood Destroying Insect Report"
type input "C:\fakepath\CCF_000931.pdf"
type input "Wood Destroying Insect Report"
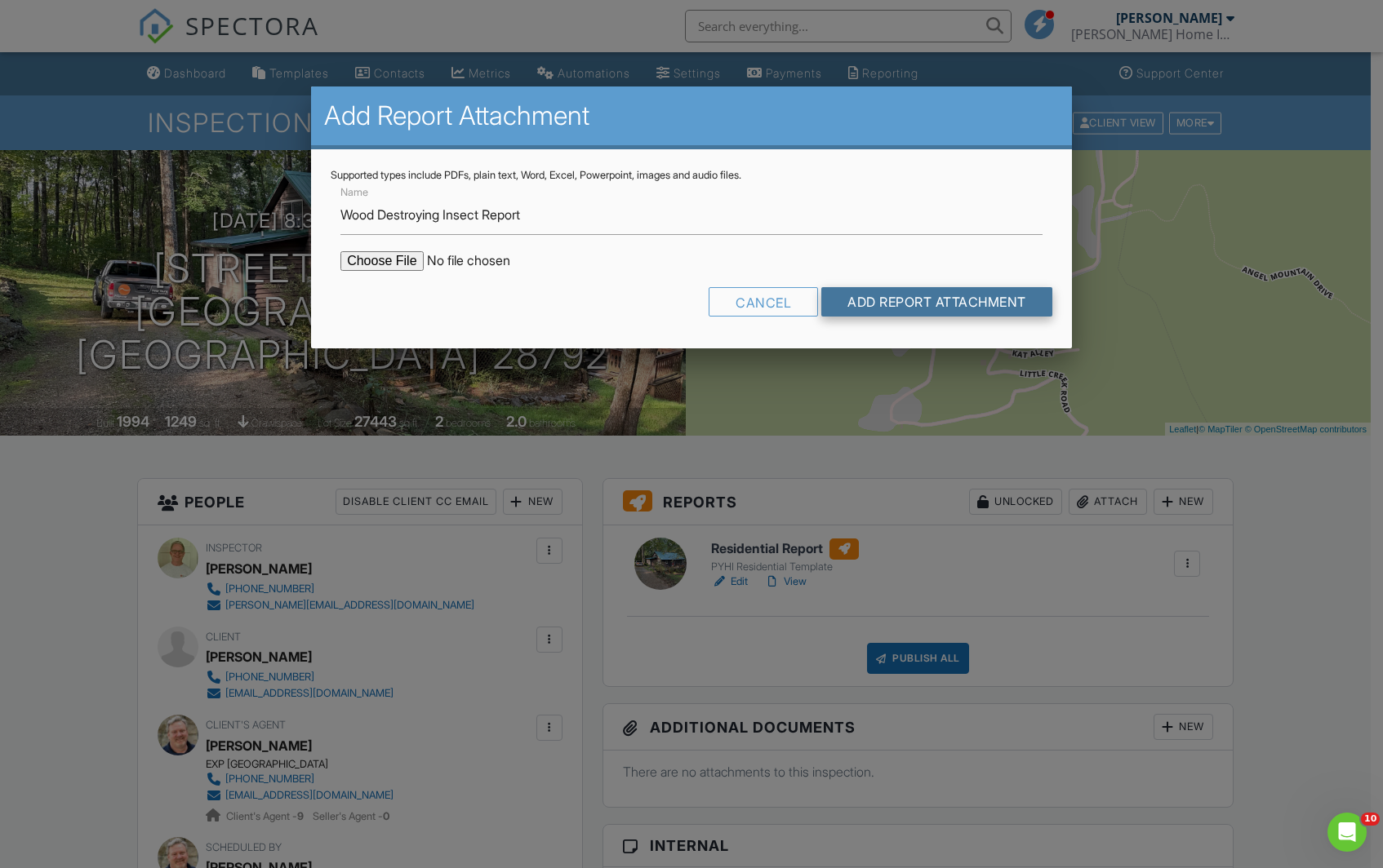
click at [914, 303] on input "Add Report Attachment" at bounding box center [937, 301] width 231 height 30
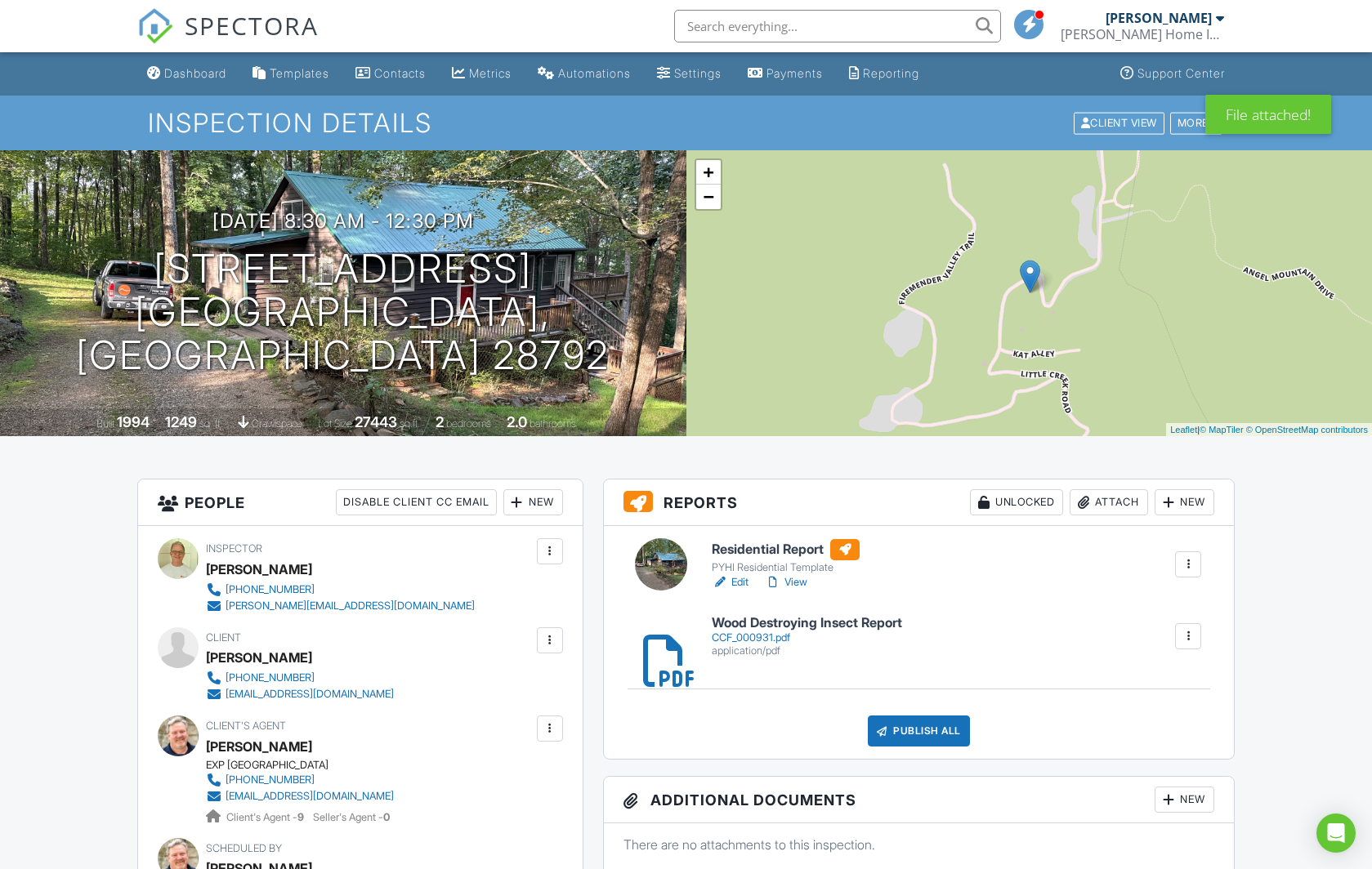
click at [738, 580] on link "Edit" at bounding box center [730, 582] width 36 height 16
